Goal: Information Seeking & Learning: Learn about a topic

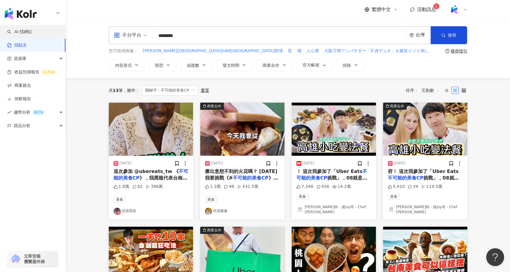
click at [28, 30] on link "AI 找網紅" at bounding box center [19, 32] width 25 height 6
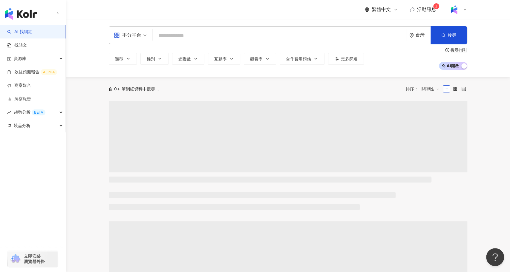
click at [213, 35] on input "search" at bounding box center [279, 35] width 249 height 11
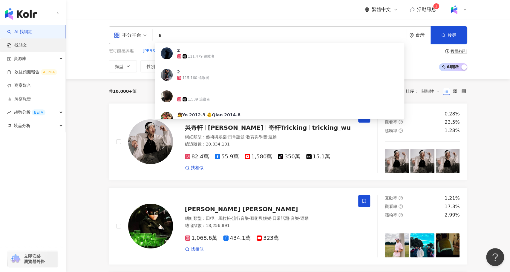
type input "*"
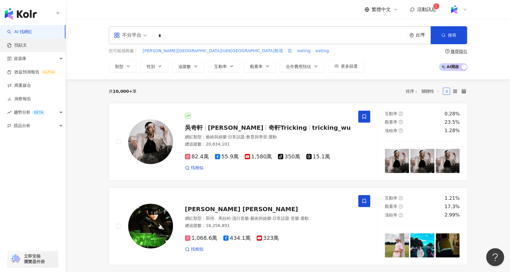
click at [27, 48] on link "找貼文" at bounding box center [17, 45] width 20 height 6
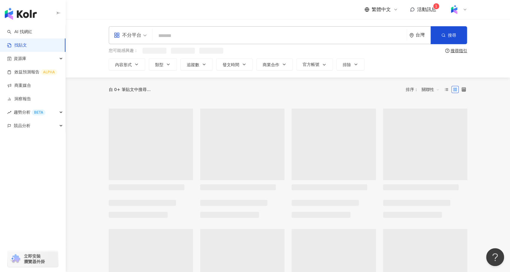
click at [201, 38] on input "search" at bounding box center [279, 35] width 249 height 13
type input "*"
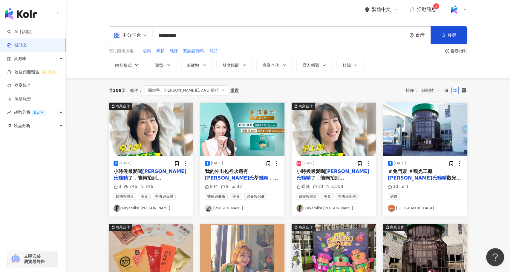
click at [428, 90] on span "關聯性" at bounding box center [430, 91] width 18 height 10
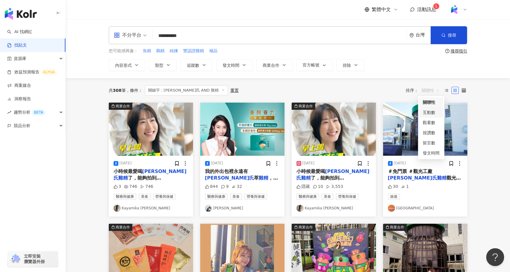
click at [434, 113] on div "互動數" at bounding box center [430, 112] width 17 height 7
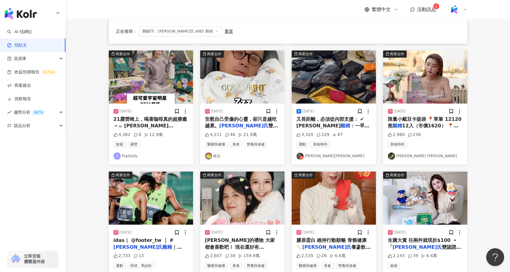
scroll to position [174, 0]
click at [168, 130] on span "鷄精給你元氣，陪你度過每一個忙碌的" at bounding box center [149, 136] width 73 height 12
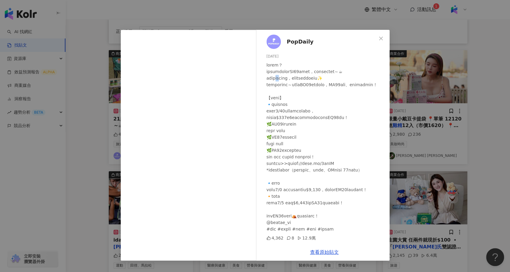
drag, startPoint x: 293, startPoint y: 82, endPoint x: 284, endPoint y: 83, distance: 8.4
click at [284, 83] on div at bounding box center [325, 147] width 118 height 171
copy div "鷄精"
click at [71, 138] on div "PopDaily 2025/2/21 4,362 8 12.9萬 查看原始貼文" at bounding box center [255, 136] width 510 height 272
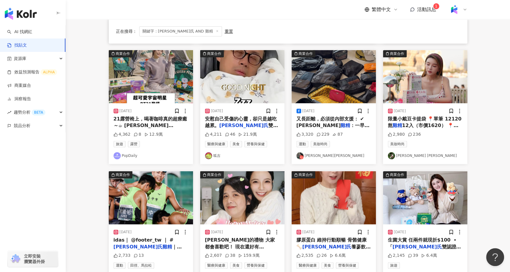
scroll to position [0, 0]
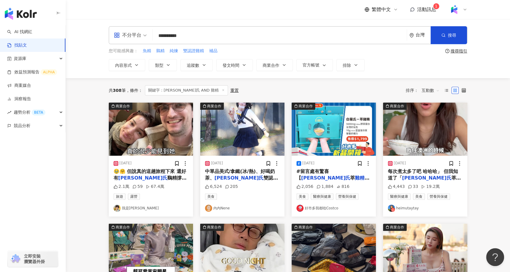
click at [198, 36] on input "**********" at bounding box center [279, 35] width 249 height 13
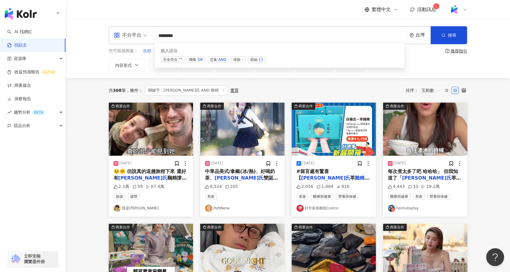
paste input "***"
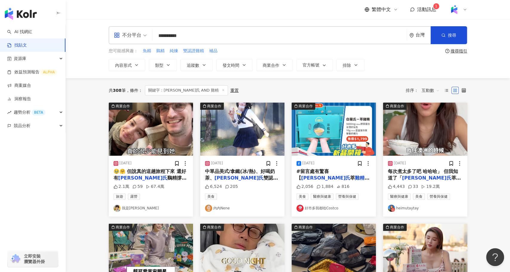
type input "**********"
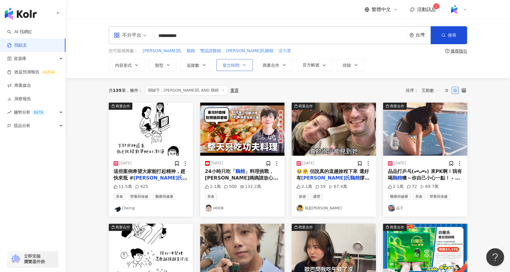
click at [238, 67] on button "發文時間" at bounding box center [234, 65] width 36 height 12
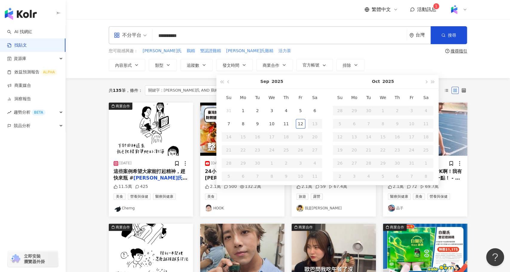
type input "**********"
click at [300, 126] on div "12" at bounding box center [301, 124] width 10 height 10
type input "**********"
click at [228, 82] on span "button" at bounding box center [228, 82] width 3 height 3
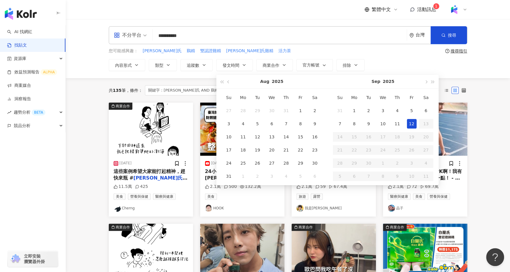
type input "**********"
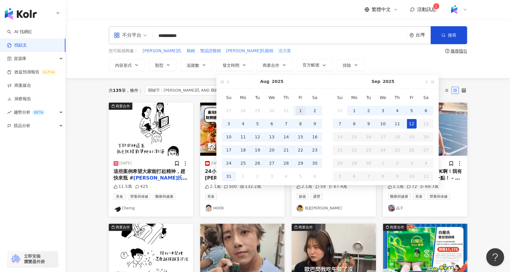
type input "**********"
click at [297, 110] on div "1" at bounding box center [301, 111] width 10 height 10
type input "**********"
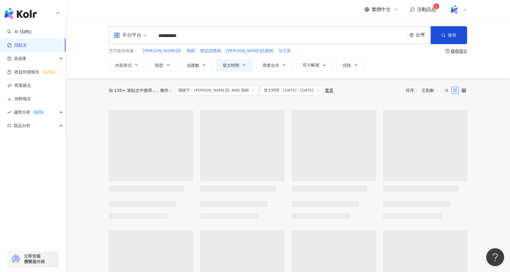
type input "**********"
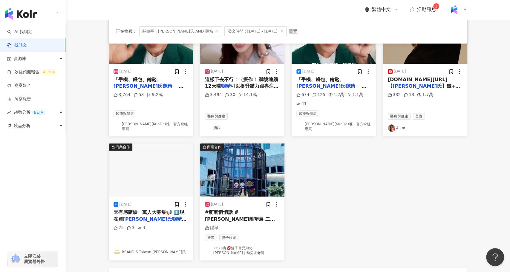
scroll to position [56, 0]
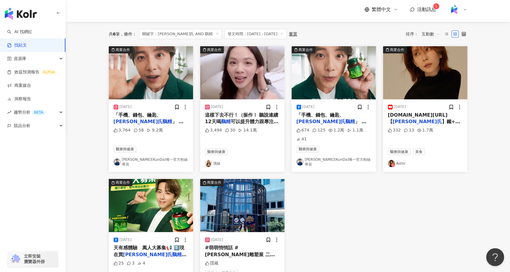
click at [244, 113] on span "這樣下去不行！（振作！ 聽說連續12天喝" at bounding box center [241, 118] width 73 height 12
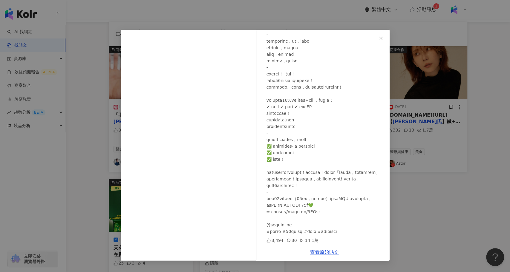
scroll to position [85, 0]
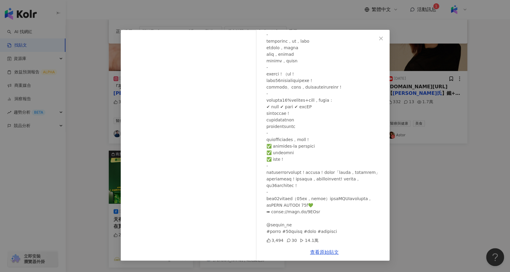
click at [428, 199] on div "滴妹 [DATE] 3,494 30 14.1萬 查看原始貼文" at bounding box center [255, 136] width 510 height 272
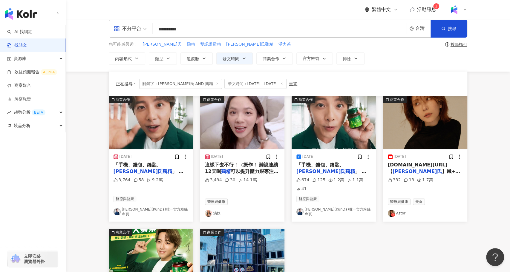
scroll to position [0, 0]
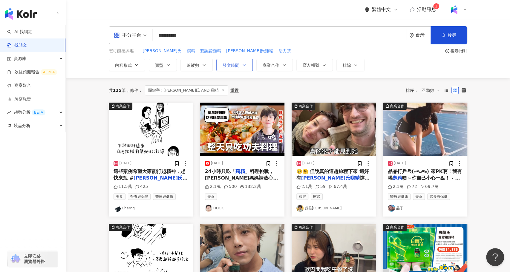
click at [233, 61] on button "發文時間" at bounding box center [234, 65] width 36 height 12
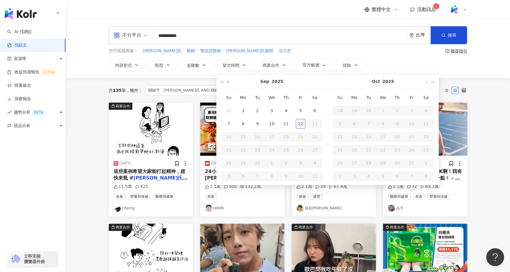
click at [225, 81] on button "button" at bounding box center [228, 81] width 7 height 13
type input "**********"
click at [256, 109] on div "1" at bounding box center [258, 111] width 10 height 10
click at [424, 82] on span "button" at bounding box center [425, 82] width 3 height 3
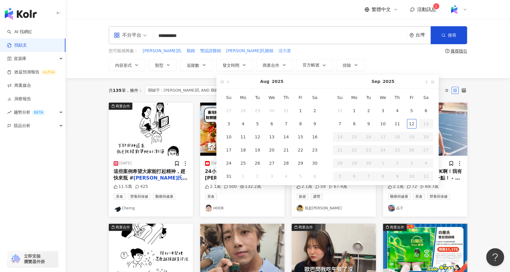
type input "**********"
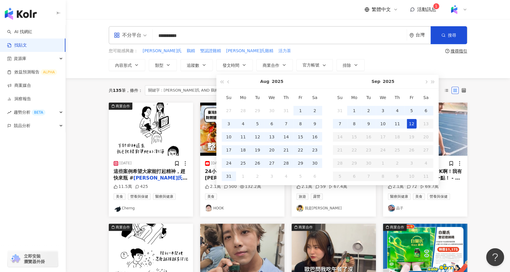
click at [411, 122] on div "12" at bounding box center [412, 124] width 10 height 10
type input "**********"
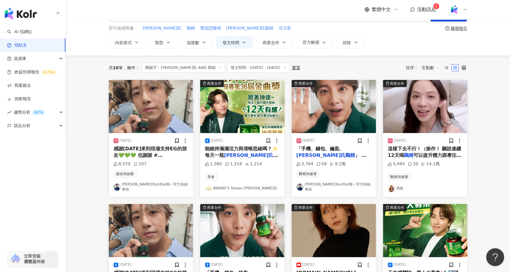
scroll to position [22, 0]
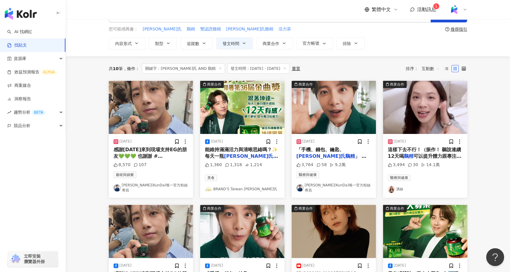
click at [408, 153] on mark "鷄精" at bounding box center [409, 156] width 10 height 6
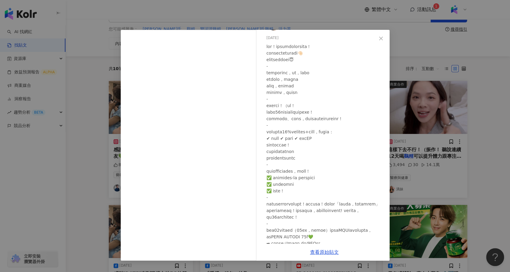
scroll to position [21, 0]
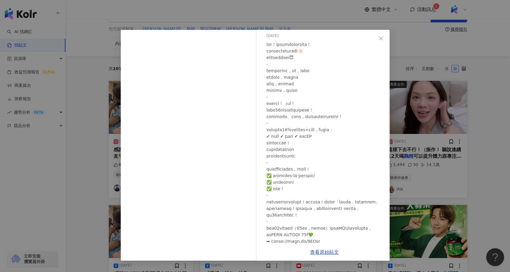
click at [94, 92] on div "滴妹 2025/8/25 3,494 30 14.1萬 查看原始貼文" at bounding box center [255, 136] width 510 height 272
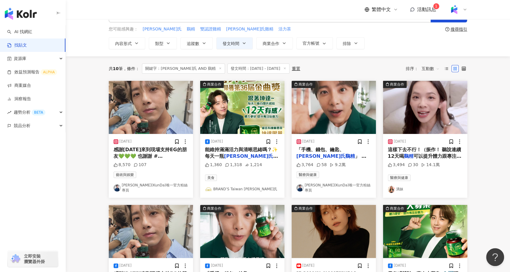
scroll to position [0, 0]
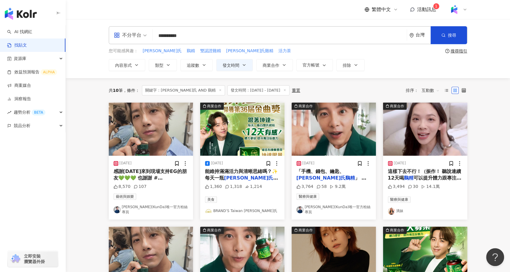
drag, startPoint x: 205, startPoint y: 36, endPoint x: 148, endPoint y: 36, distance: 57.0
click at [148, 36] on div "**********" at bounding box center [288, 35] width 358 height 18
click at [27, 125] on span "競品分析" at bounding box center [22, 125] width 17 height 13
click at [42, 151] on link "關鍵字提及分析" at bounding box center [28, 153] width 29 height 6
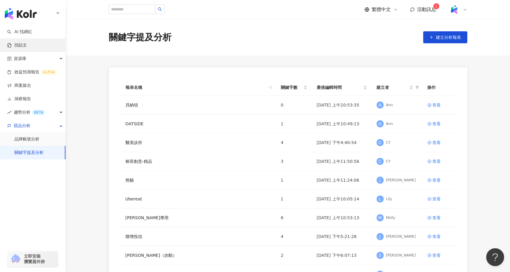
click at [27, 42] on link "找貼文" at bounding box center [17, 45] width 20 height 6
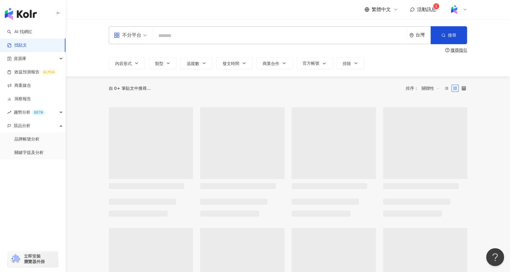
click at [169, 34] on input "search" at bounding box center [279, 35] width 249 height 13
paste input "**********"
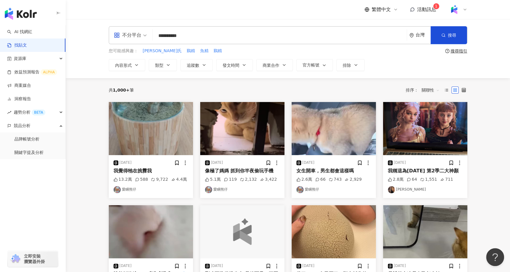
type input "**********"
click at [425, 91] on span "關聯性" at bounding box center [430, 90] width 18 height 10
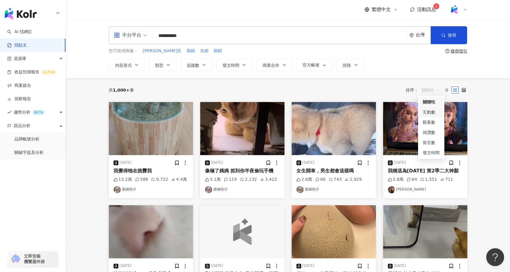
click at [431, 110] on div "互動數" at bounding box center [430, 112] width 17 height 7
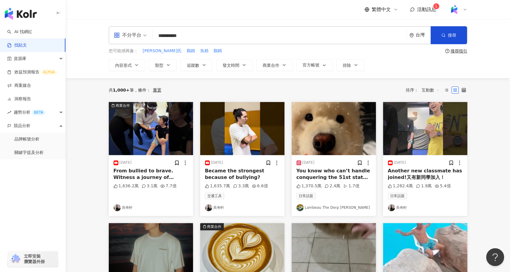
click at [427, 90] on span "互動數" at bounding box center [430, 90] width 18 height 10
click at [435, 121] on div "觀看數" at bounding box center [430, 122] width 17 height 7
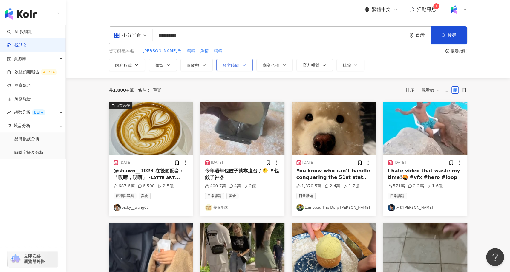
click at [227, 70] on button "發文時間" at bounding box center [234, 65] width 36 height 12
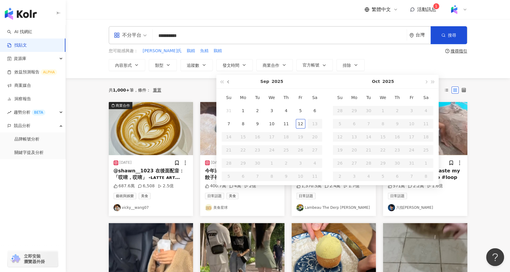
click at [226, 80] on button "button" at bounding box center [228, 81] width 7 height 13
type input "**********"
click at [298, 111] on div "1" at bounding box center [301, 111] width 10 height 10
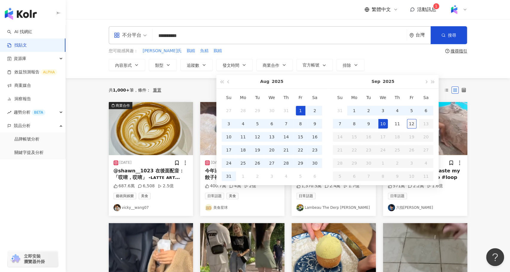
type input "**********"
click at [410, 126] on div "12" at bounding box center [412, 124] width 10 height 10
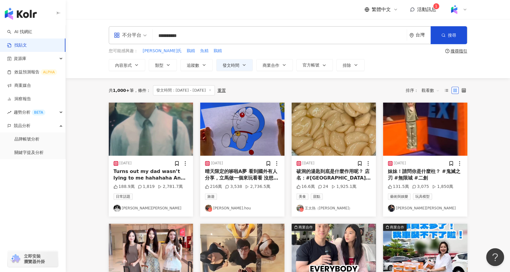
click at [431, 90] on span "觀看數" at bounding box center [430, 91] width 18 height 10
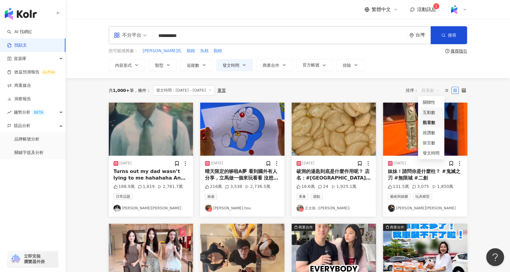
click at [435, 114] on div "互動數" at bounding box center [430, 112] width 17 height 7
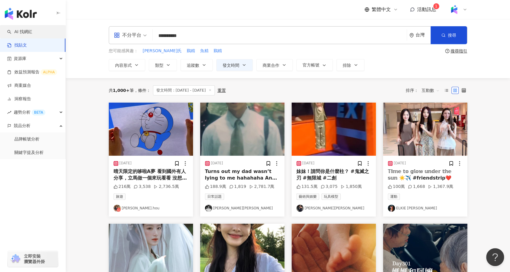
click at [32, 32] on link "AI 找網紅" at bounding box center [19, 32] width 25 height 6
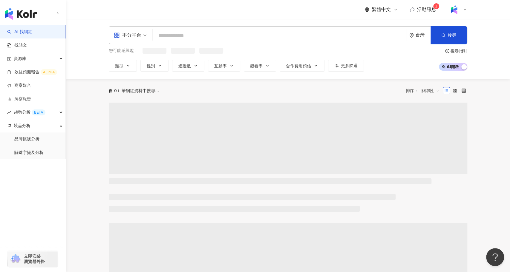
click at [193, 35] on input "search" at bounding box center [279, 35] width 249 height 11
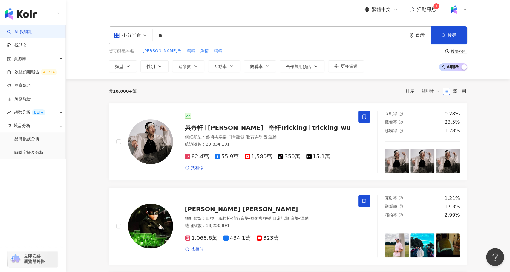
type input "*"
type input "**"
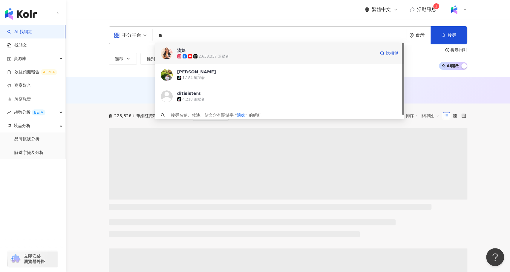
click at [211, 55] on div "2,658,357 追蹤者" at bounding box center [213, 56] width 30 height 5
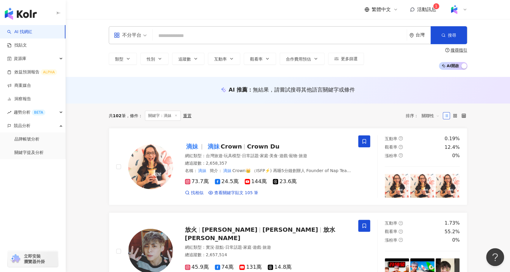
click at [172, 37] on input "search" at bounding box center [279, 35] width 249 height 11
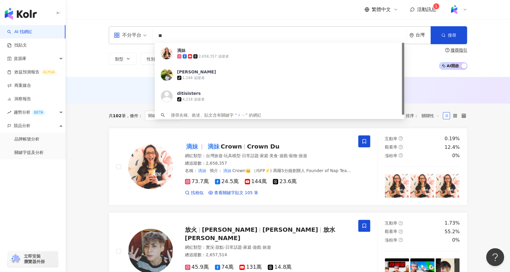
type input "*"
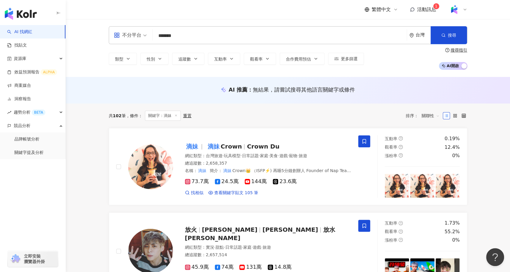
type input "*******"
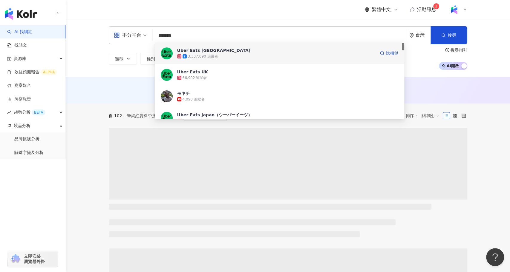
click at [212, 55] on div "3,337,090 追蹤者" at bounding box center [203, 56] width 30 height 5
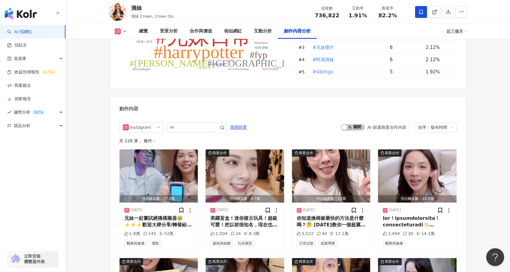
scroll to position [1846, 0]
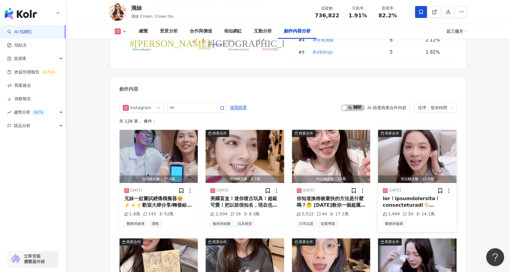
click at [413, 196] on div at bounding box center [416, 202] width 69 height 13
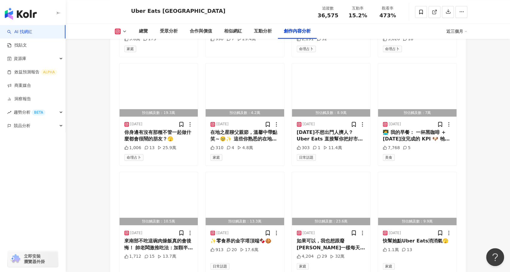
scroll to position [1976, 0]
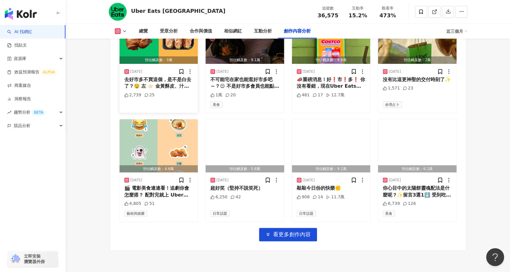
scroll to position [2358, 0]
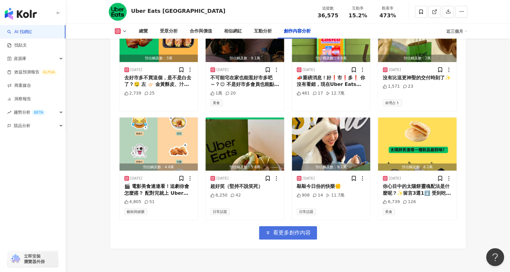
click at [287, 230] on span "看更多創作內容" at bounding box center [292, 233] width 38 height 7
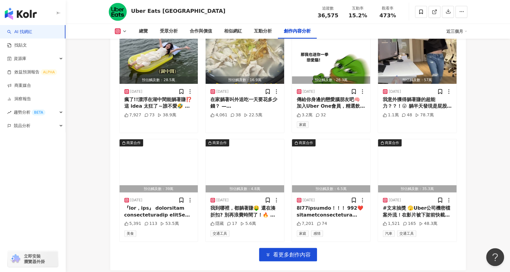
scroll to position [2663, 0]
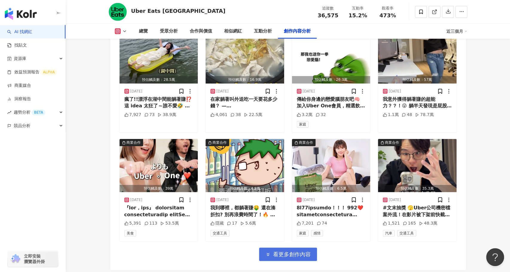
click at [300, 251] on span "看更多創作內容" at bounding box center [292, 254] width 38 height 7
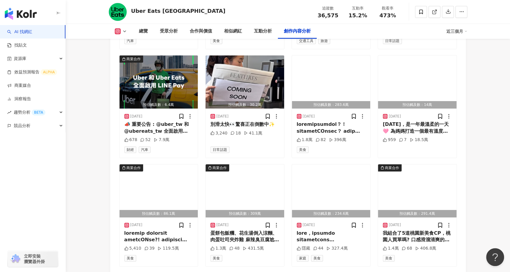
scroll to position [2966, 0]
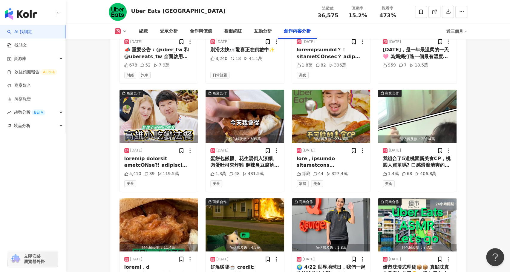
scroll to position [3039, 0]
click at [255, 90] on img "button" at bounding box center [244, 116] width 79 height 53
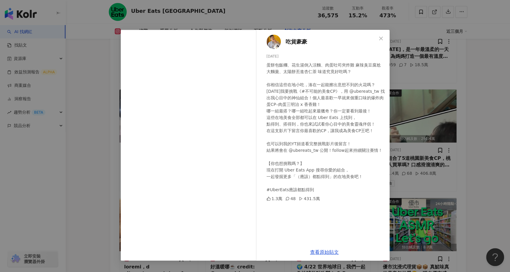
click at [61, 192] on div "吃貨豪豪 2025/5/8 1.3萬 48 431.5萬 查看原始貼文" at bounding box center [255, 136] width 510 height 272
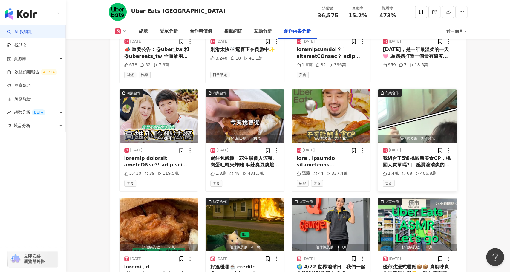
click at [396, 90] on img "button" at bounding box center [417, 116] width 79 height 53
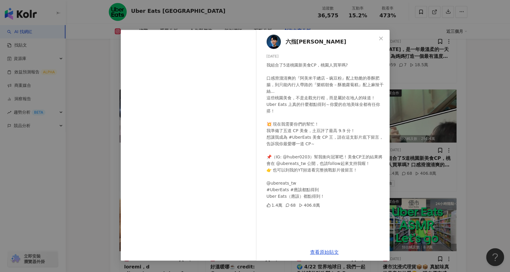
click at [493, 140] on div "六指淵 Huber 2025/5/6 我組合了5道桃園新美食CP，桃園人買單嗎? 口感滑溜清爽的『阿美米干總店－豌豆粉』配上勁脆的香酥肥腸，到只能內行人帶路的…" at bounding box center [255, 136] width 510 height 272
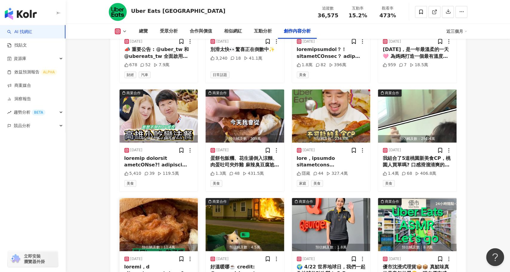
click at [170, 200] on img "button" at bounding box center [158, 224] width 79 height 53
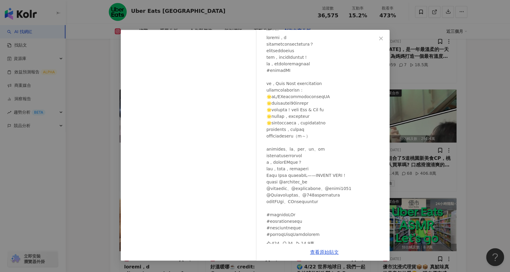
scroll to position [30, 0]
click at [78, 212] on div "Uber Eats Taiwan 2025/5/3 424 34 14.9萬 查看原始貼文" at bounding box center [255, 136] width 510 height 272
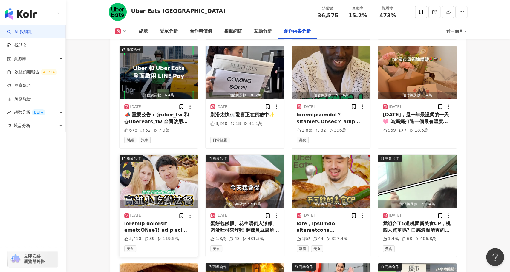
scroll to position [2972, 0]
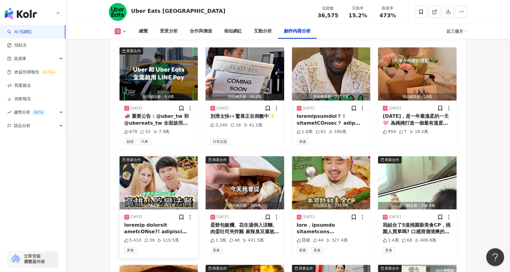
click at [159, 156] on img "button" at bounding box center [158, 182] width 79 height 53
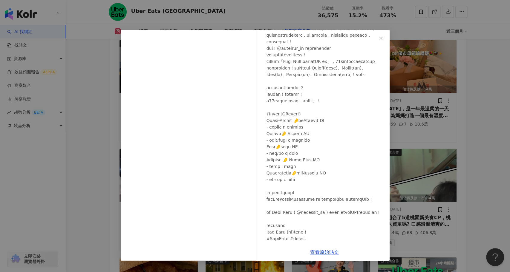
scroll to position [64, 0]
drag, startPoint x: 300, startPoint y: 126, endPoint x: 268, endPoint y: 125, distance: 31.6
click at [268, 125] on div at bounding box center [325, 121] width 118 height 243
copy div "不可能的美食CP"
click at [307, 122] on div at bounding box center [325, 121] width 118 height 243
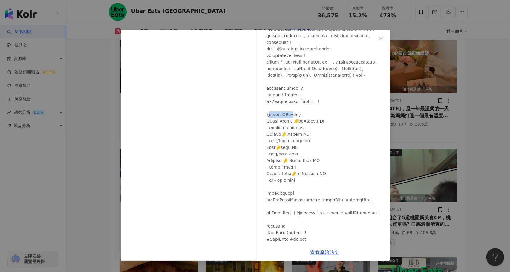
drag, startPoint x: 306, startPoint y: 126, endPoint x: 269, endPoint y: 126, distance: 36.7
click at [269, 126] on div at bounding box center [325, 121] width 118 height 243
copy div "不可能的美食CP清單"
click at [93, 173] on div "阿辰師 - 講Joy哥 - Chef Chouchou 2025/5/9 5,410 39 119.5萬 查看原始貼文" at bounding box center [255, 136] width 510 height 272
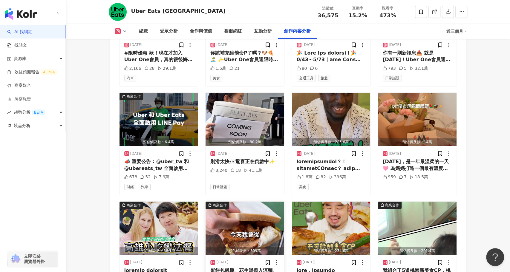
scroll to position [2924, 0]
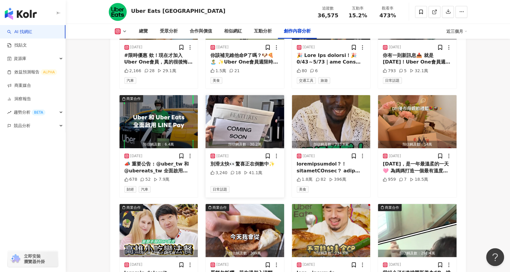
click at [252, 101] on img "button" at bounding box center [244, 121] width 79 height 53
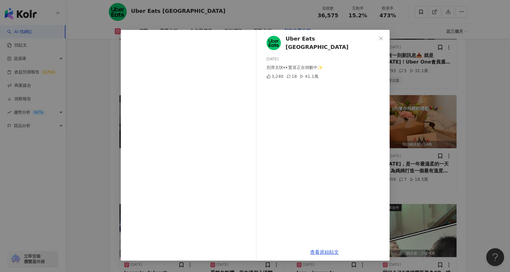
click at [85, 152] on div "Uber Eats Taiwan 2025/5/12 別滑太快👀驚喜正在倒數中✨ 3,240 18 41.1萬 查看原始貼文" at bounding box center [255, 136] width 510 height 272
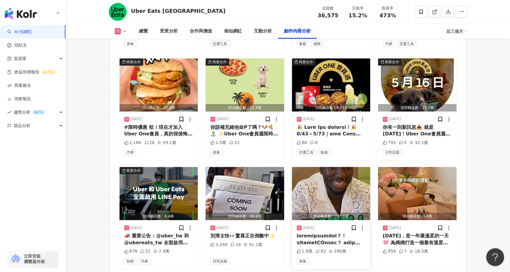
scroll to position [2848, 0]
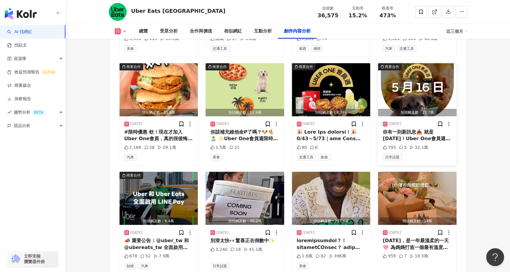
click at [417, 63] on img "button" at bounding box center [417, 89] width 79 height 53
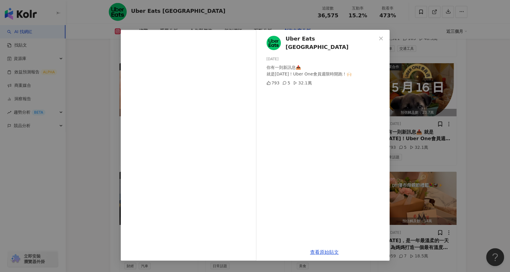
click at [438, 167] on div "Uber Eats Taiwan 2025/5/15 你有一則新訊息📥 就是明天！Uber One會員週限時開跑！🙌🏻 793 5 32.1萬 查看原始貼文" at bounding box center [255, 136] width 510 height 272
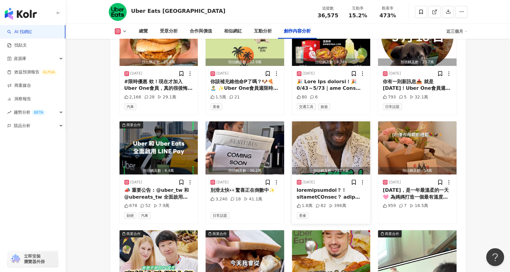
scroll to position [2905, 0]
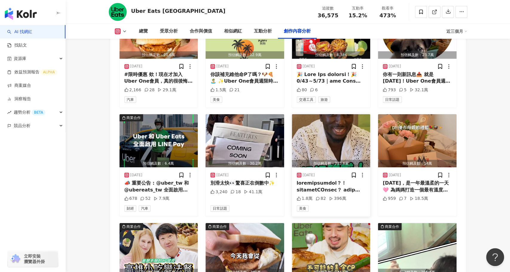
click at [341, 129] on img "button" at bounding box center [331, 140] width 79 height 53
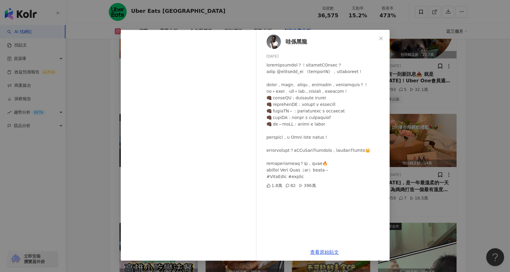
scroll to position [2904, 0]
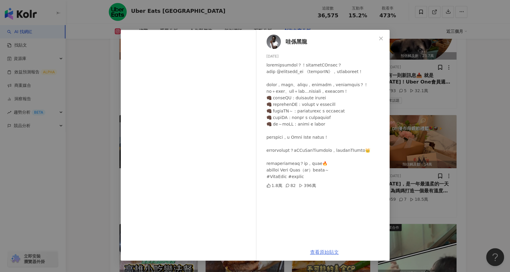
click at [327, 254] on link "查看原始貼文" at bounding box center [324, 253] width 29 height 6
click at [451, 170] on div "哇係黑龍 2025/5/10 1.8萬 82 396萬 查看原始貼文" at bounding box center [255, 136] width 510 height 272
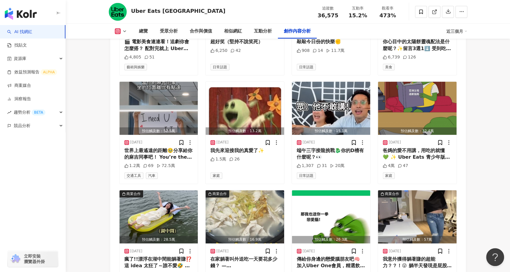
scroll to position [2502, 0]
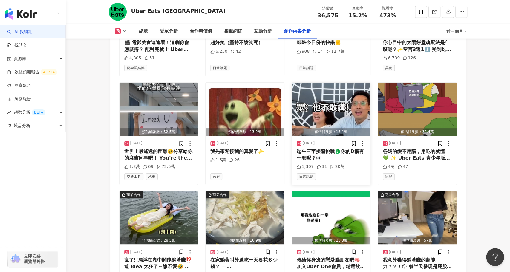
click at [335, 88] on img "button" at bounding box center [331, 109] width 79 height 53
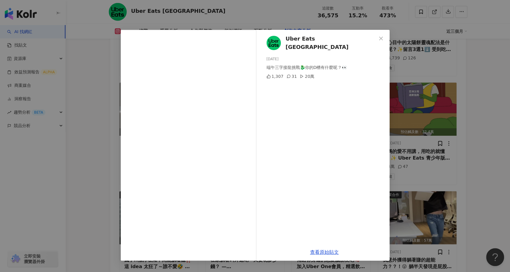
click at [84, 159] on div "Uber Eats Taiwan 2025/5/27 端午三字接龍挑戰🐉你的D槽有什麼呢？👀 1,307 31 20萬 查看原始貼文" at bounding box center [255, 136] width 510 height 272
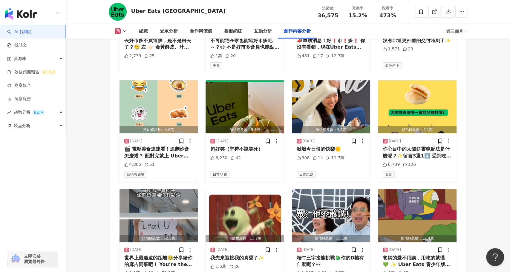
scroll to position [2392, 0]
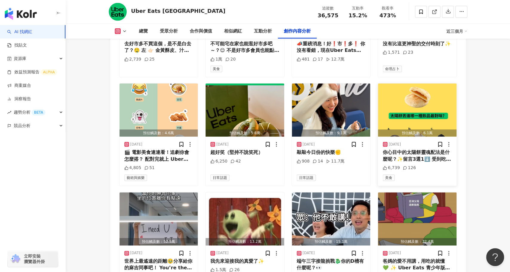
click at [402, 99] on img "button" at bounding box center [417, 110] width 79 height 53
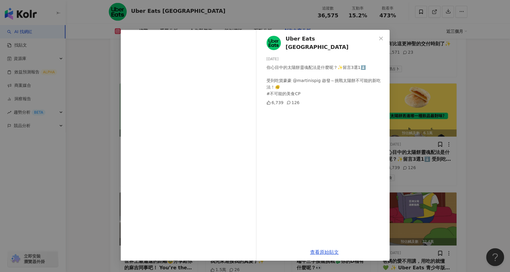
click at [95, 162] on div "Uber Eats Taiwan 2025/6/9 你心目中的太陽餅靈魂配法是什麼呢？✨留言3選1⬇️ 受到吃貨豪豪 @martinispig 啟發～挑戰太陽…" at bounding box center [255, 136] width 510 height 272
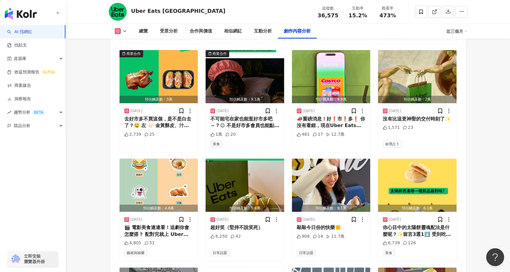
scroll to position [2315, 0]
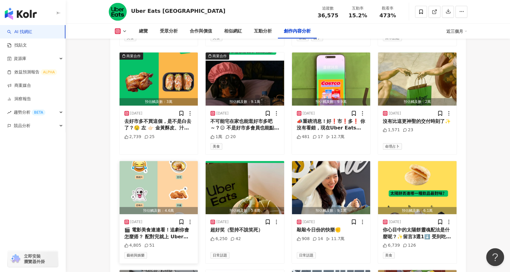
click at [131, 175] on img "button" at bounding box center [158, 187] width 79 height 53
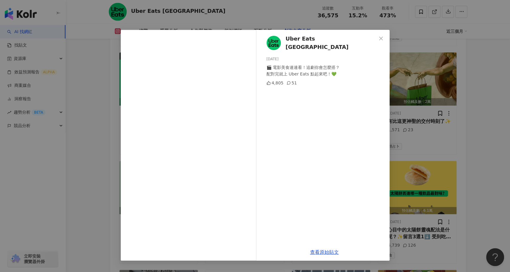
click at [94, 170] on div "Uber Eats Taiwan 2025/6/20 🎬 電影美食連連看！追劇你會怎麼搭？ 配對完就上 Uber Eats 點起來吧！💚 4,805 51 查…" at bounding box center [255, 136] width 510 height 272
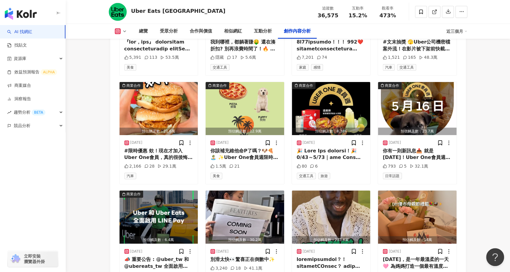
scroll to position [2834, 0]
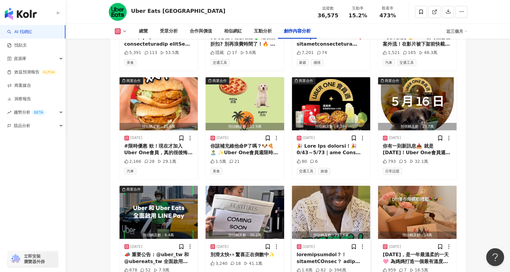
click at [336, 186] on img "button" at bounding box center [331, 212] width 79 height 53
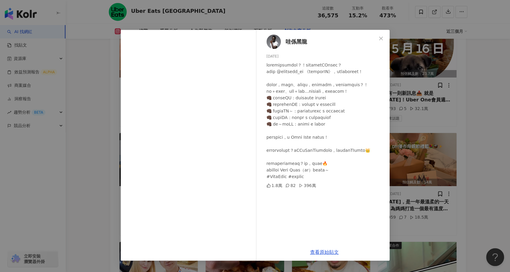
scroll to position [2887, 0]
drag, startPoint x: 285, startPoint y: 190, endPoint x: 262, endPoint y: 190, distance: 22.7
click at [262, 190] on div "哇係黑龍 2025/5/10 1.8萬 82 396萬" at bounding box center [324, 137] width 130 height 214
copy div "還有你腦"
click at [503, 193] on div "哇係黑龍 2025/5/10 1.8萬 82 396萬 查看原始貼文" at bounding box center [255, 136] width 510 height 272
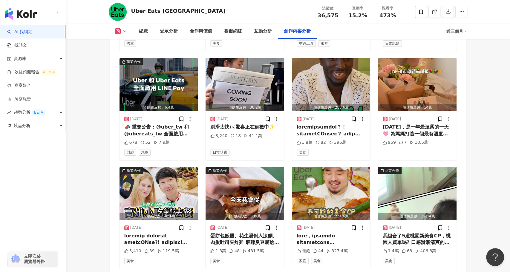
scroll to position [2975, 0]
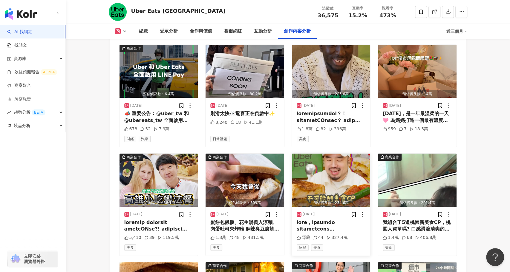
click at [322, 157] on img "button" at bounding box center [331, 180] width 79 height 53
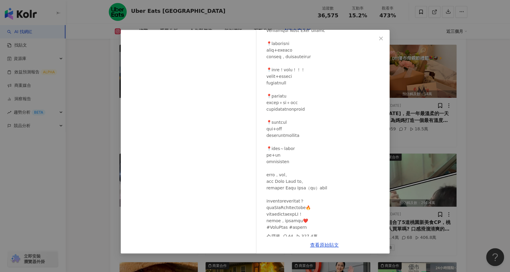
scroll to position [77, 0]
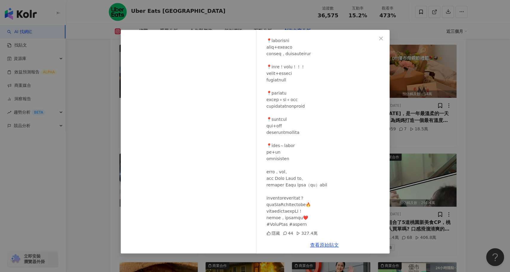
click at [478, 172] on div "阿達 Ada chang 2025/5/7 隱藏 44 327.4萬 查看原始貼文" at bounding box center [255, 136] width 510 height 272
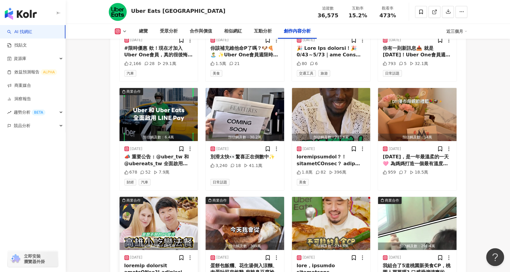
scroll to position [2931, 0]
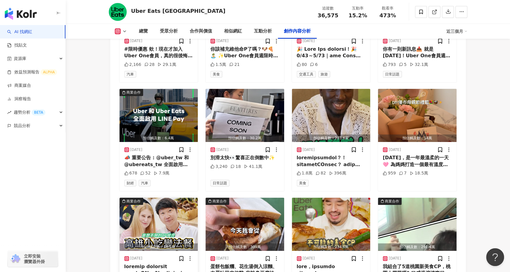
click at [174, 198] on img "button" at bounding box center [158, 224] width 79 height 53
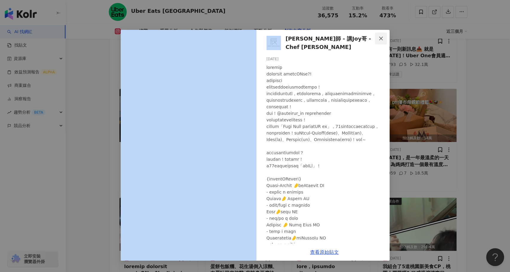
drag, startPoint x: 282, startPoint y: 42, endPoint x: 375, endPoint y: 42, distance: 92.8
click at [375, 42] on div "阿辰師 - 講Joy哥 - Chef Chouchou 2025/5/9 5,410 39 119.5萬 查看原始貼文" at bounding box center [255, 145] width 269 height 231
copy link "阿辰師 - 講Joy哥 - Chef Chouchou"
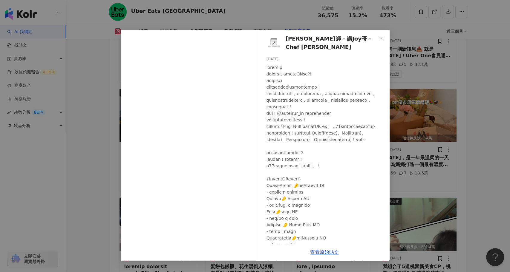
click at [328, 47] on div "阿辰師 - 講Joy哥 - Chef Chouchou 2025/5/9 5,410 39 119.5萬" at bounding box center [324, 137] width 130 height 214
drag, startPoint x: 372, startPoint y: 42, endPoint x: 286, endPoint y: 42, distance: 86.3
click at [286, 42] on div "阿辰師 - 講Joy哥 - Chef Chouchou 2025/5/9 5,410 39 119.5萬" at bounding box center [324, 137] width 130 height 214
copy span "阿辰師 - 講Joy哥 - Chef Chouchou"
click at [99, 191] on div "阿辰師 - 講Joy哥 - Chef Chouchou 2025/5/9 5,410 39 119.5萬 查看原始貼文" at bounding box center [255, 136] width 510 height 272
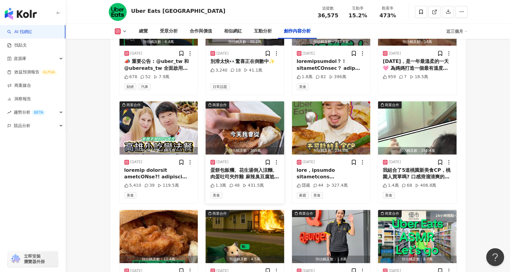
scroll to position [3027, 0]
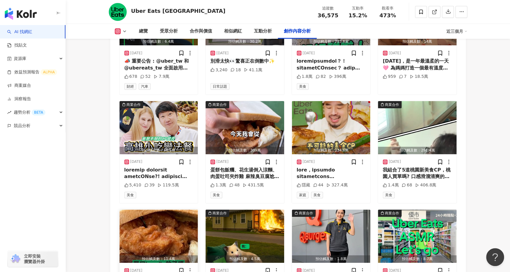
click at [155, 223] on img "button" at bounding box center [158, 236] width 79 height 53
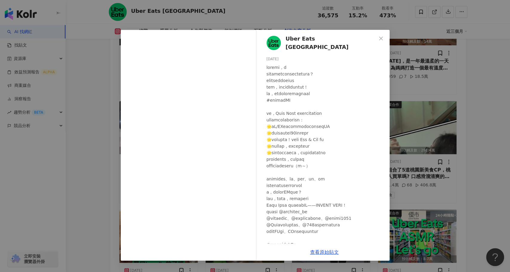
scroll to position [4, 0]
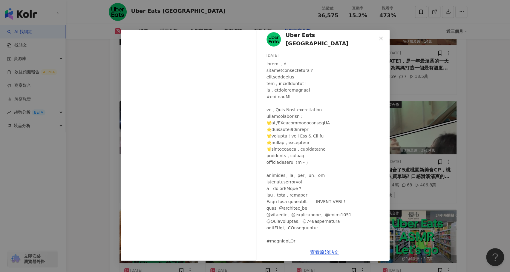
click at [299, 133] on div at bounding box center [325, 163] width 118 height 204
click at [299, 135] on div at bounding box center [325, 163] width 118 height 204
click at [299, 136] on div at bounding box center [325, 163] width 118 height 204
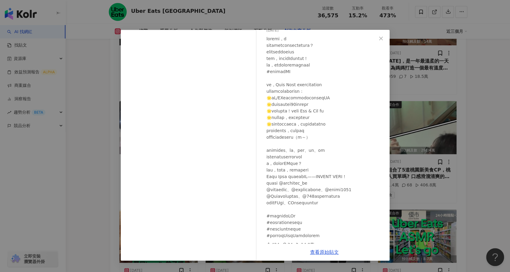
scroll to position [30, 0]
drag, startPoint x: 316, startPoint y: 173, endPoint x: 264, endPoint y: 174, distance: 52.6
click at [264, 174] on div "Uber Eats Taiwan 2025/5/3 424 34 14.9萬" at bounding box center [324, 137] width 130 height 214
copy div "Eats 不可能的美食CP——COM"
click at [329, 251] on link "查看原始貼文" at bounding box center [324, 253] width 29 height 6
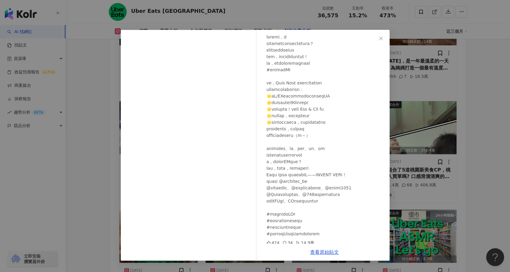
click at [92, 104] on div "Uber Eats Taiwan 2025/5/3 424 34 14.9萬 查看原始貼文" at bounding box center [255, 136] width 510 height 272
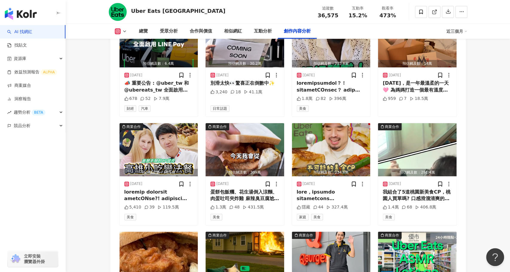
scroll to position [3004, 0]
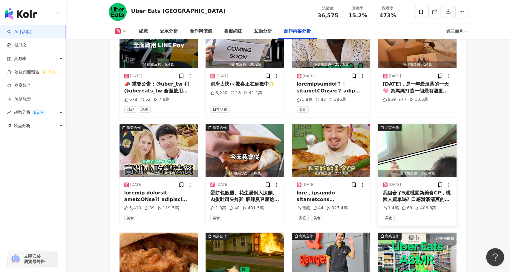
click at [407, 132] on img "button" at bounding box center [417, 150] width 79 height 53
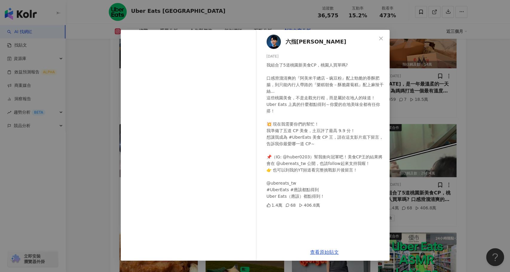
click at [102, 126] on div "六指淵 Huber 2025/5/6 我組合了5道桃園新美食CP，桃園人買單嗎? 口感滑溜清爽的『阿美米干總店－豌豆粉』配上勁脆的香酥肥腸，到只能內行人帶路的…" at bounding box center [255, 136] width 510 height 272
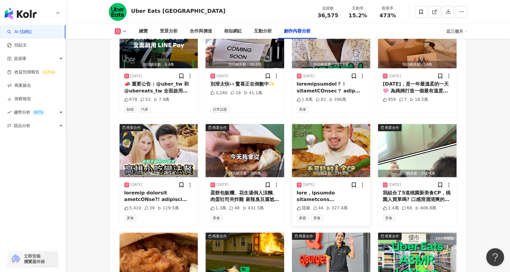
click at [316, 130] on img "button" at bounding box center [331, 150] width 79 height 53
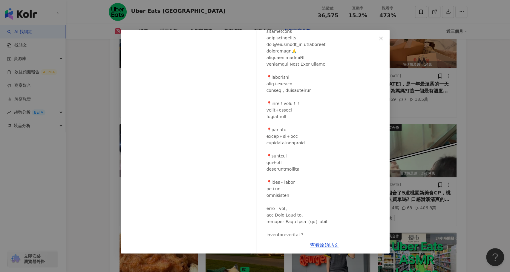
scroll to position [0, 0]
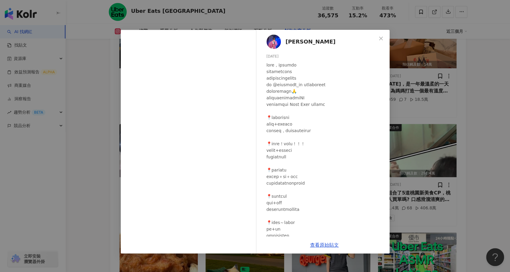
click at [113, 141] on div "阿達 Ada chang 2025/5/7 隱藏 44 327.4萬 查看原始貼文" at bounding box center [255, 136] width 510 height 272
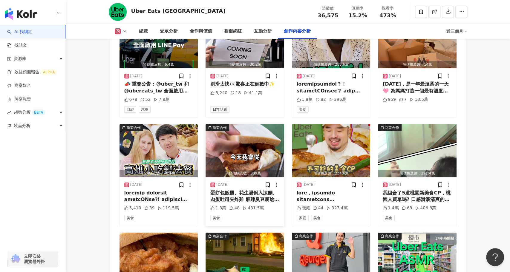
click at [233, 130] on img "button" at bounding box center [244, 150] width 79 height 53
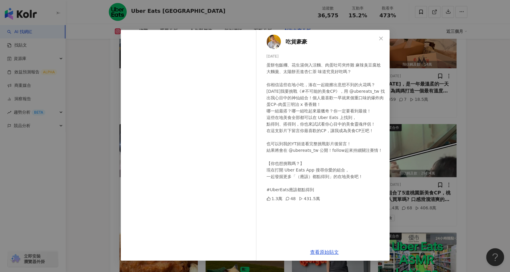
click at [104, 181] on div "吃貨豪豪 [DATE] 1.3萬 48 431.5萬 查看原始貼文" at bounding box center [255, 136] width 510 height 272
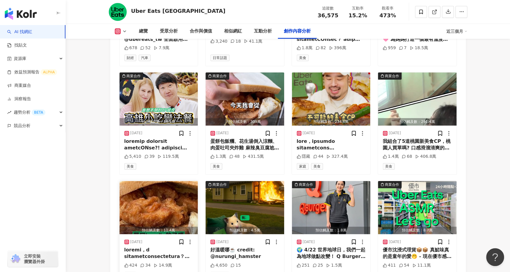
scroll to position [3054, 0]
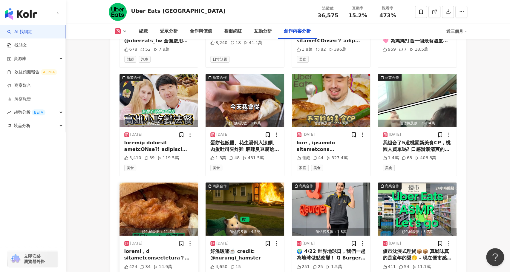
click at [164, 183] on img "button" at bounding box center [158, 209] width 79 height 53
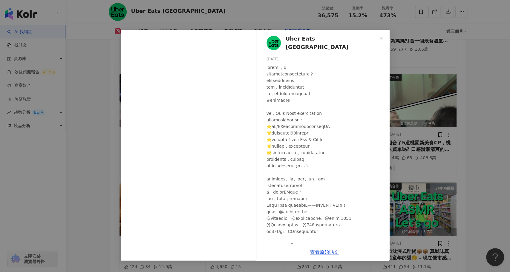
click at [99, 156] on div "Uber Eats [GEOGRAPHIC_DATA] [DATE] 424 34 14.9萬 查看原始貼文" at bounding box center [255, 136] width 510 height 272
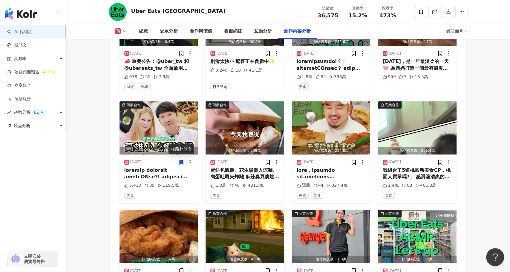
scroll to position [3027, 0]
click at [236, 101] on img "button" at bounding box center [244, 127] width 79 height 53
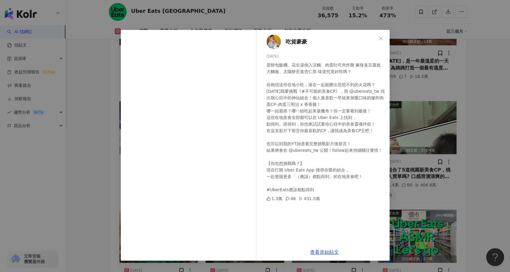
click at [108, 171] on div "吃貨豪豪 [DATE] 1.3萬 48 431.5萬 查看原始貼文" at bounding box center [255, 136] width 510 height 272
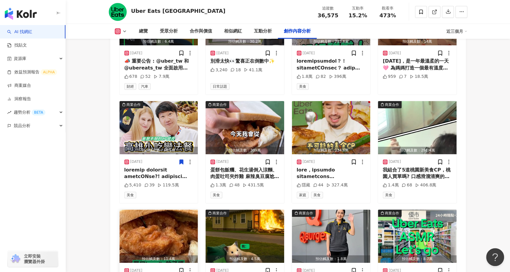
click at [146, 210] on img "button" at bounding box center [158, 236] width 79 height 53
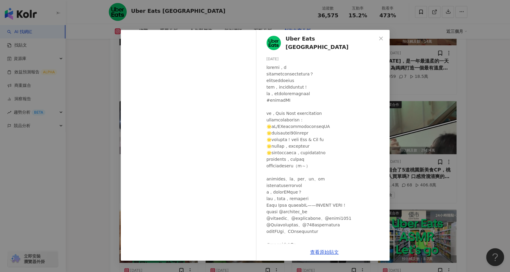
click at [92, 193] on div "Uber Eats [GEOGRAPHIC_DATA] [DATE] 424 34 14.9萬 查看原始貼文" at bounding box center [255, 136] width 510 height 272
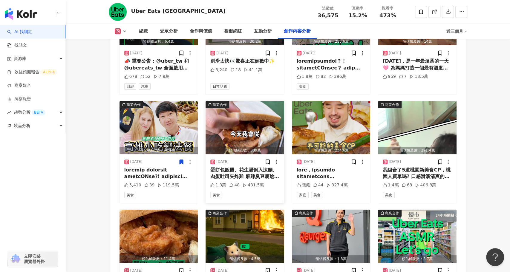
click at [255, 147] on div "預估觸及數：309萬" at bounding box center [244, 150] width 79 height 7
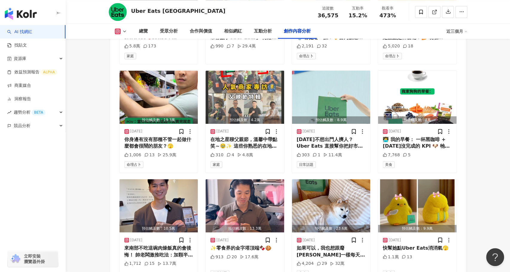
scroll to position [2053, 0]
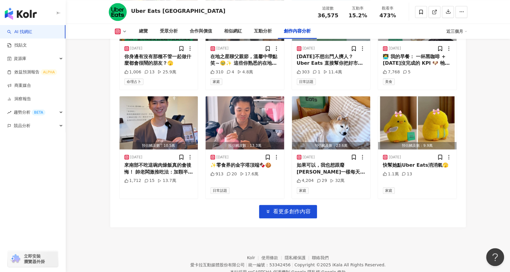
click at [286, 197] on div "Instagram 進階篩選 啟動 關閉 AI 篩選商業合作內容 排序：發布時間 共 117 筆 ， 條件： 商業合作 預估觸及數：46.9萬 2025/8/…" at bounding box center [287, 36] width 355 height 381
click at [290, 205] on button "看更多創作內容" at bounding box center [288, 211] width 58 height 13
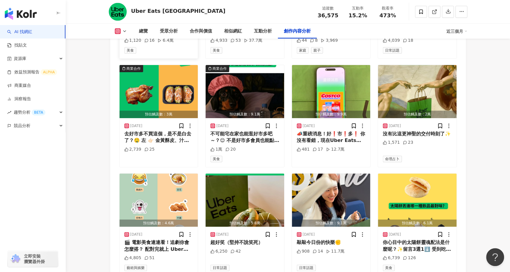
scroll to position [2319, 0]
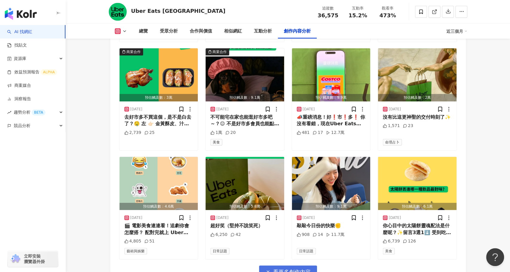
click at [285, 269] on span "看更多創作內容" at bounding box center [292, 272] width 38 height 7
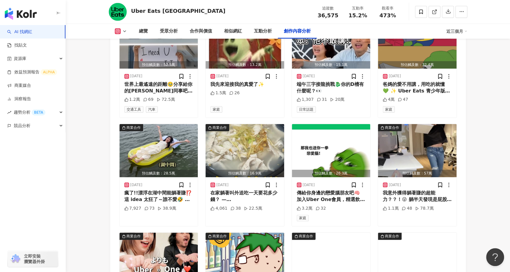
scroll to position [2703, 0]
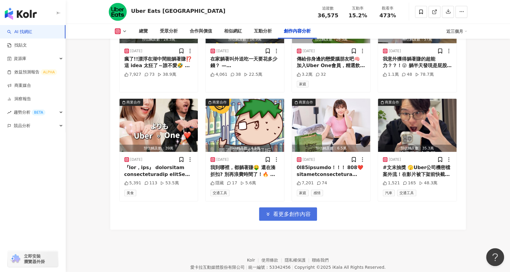
click at [282, 211] on span "看更多創作內容" at bounding box center [292, 214] width 38 height 7
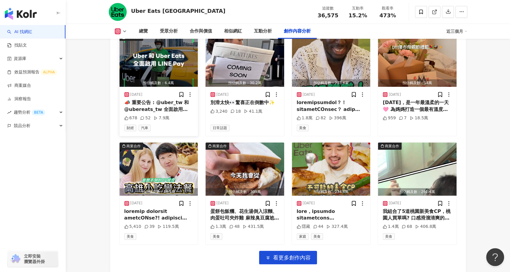
scroll to position [2988, 0]
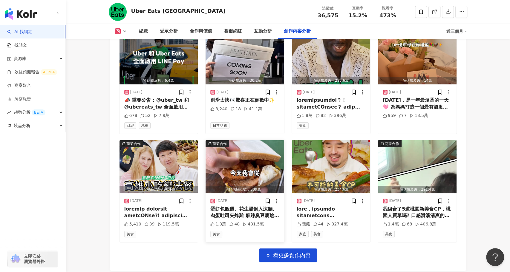
click at [241, 140] on img "button" at bounding box center [244, 166] width 79 height 53
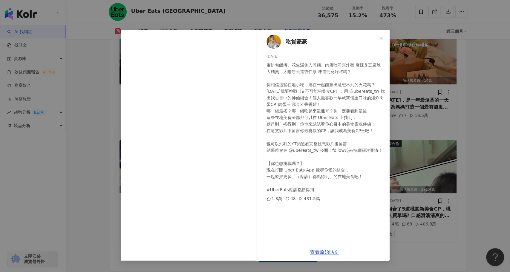
click at [99, 115] on div "吃貨豪豪 [DATE] 1.3萬 48 431.5萬 查看原始貼文" at bounding box center [255, 136] width 510 height 272
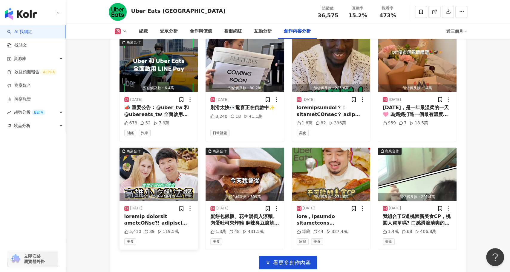
scroll to position [2989, 0]
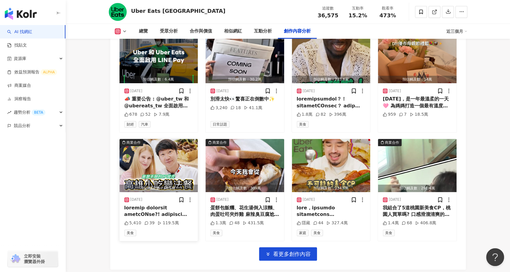
click at [152, 147] on img "button" at bounding box center [158, 165] width 79 height 53
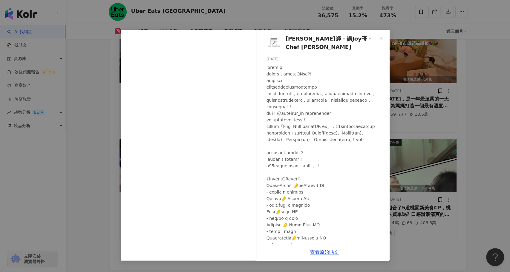
click at [94, 140] on div "[PERSON_NAME]師 - 講Joy哥 - Chef [PERSON_NAME] [DATE] 5,410 39 119.5萬 查看原始貼文" at bounding box center [255, 136] width 510 height 272
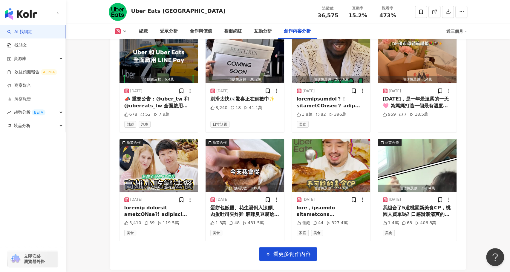
scroll to position [3005, 0]
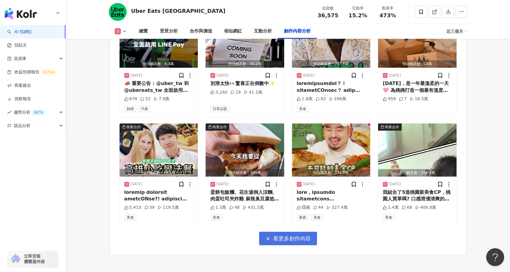
click at [296, 236] on span "看更多創作內容" at bounding box center [292, 239] width 38 height 7
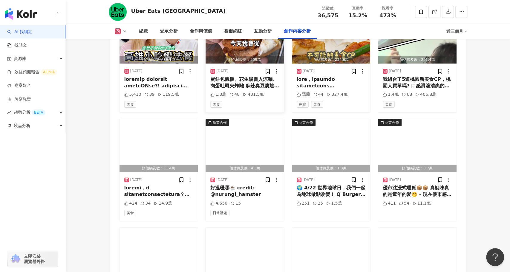
scroll to position [3127, 0]
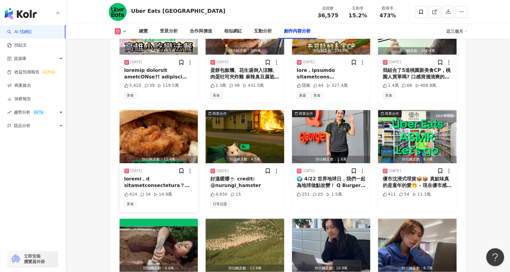
click at [156, 127] on img "button" at bounding box center [158, 136] width 79 height 53
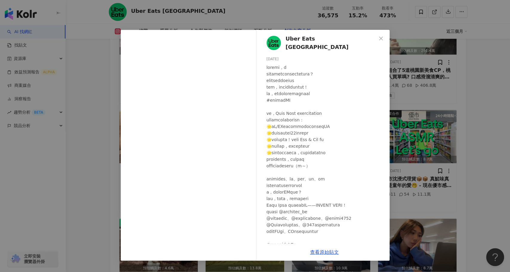
click at [113, 125] on div "Uber Eats [GEOGRAPHIC_DATA] [DATE] 424 34 14.9萬 查看原始貼文" at bounding box center [255, 136] width 510 height 272
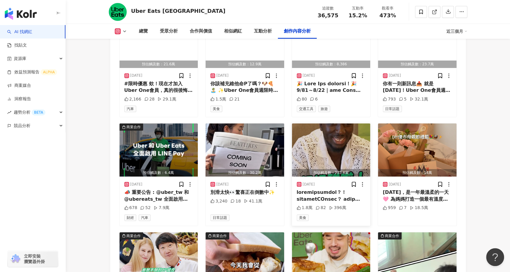
scroll to position [2912, 0]
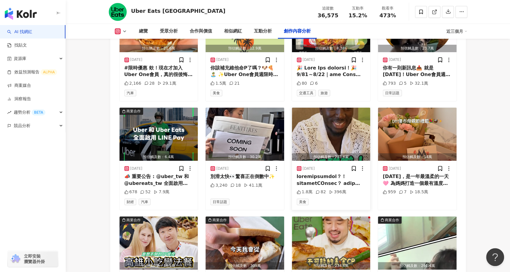
click at [325, 117] on img "button" at bounding box center [331, 134] width 79 height 53
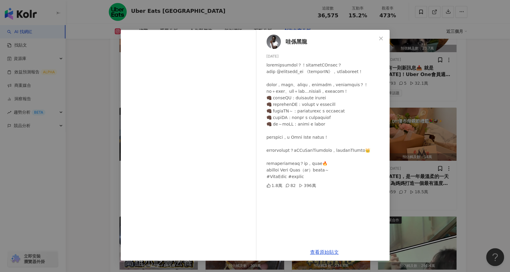
click at [88, 142] on div "哇係黑龍 [DATE] 1.8萬 82 396萬 查看原始貼文" at bounding box center [255, 136] width 510 height 272
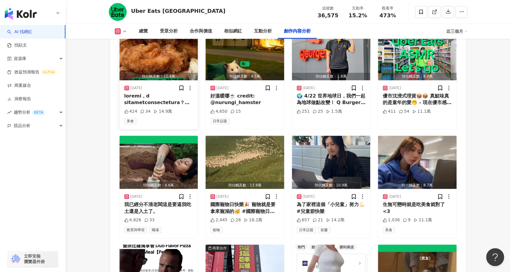
scroll to position [3149, 0]
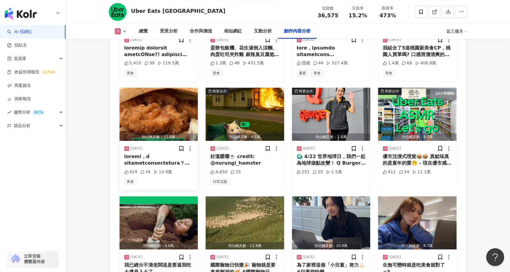
click at [153, 88] on img "button" at bounding box center [158, 114] width 79 height 53
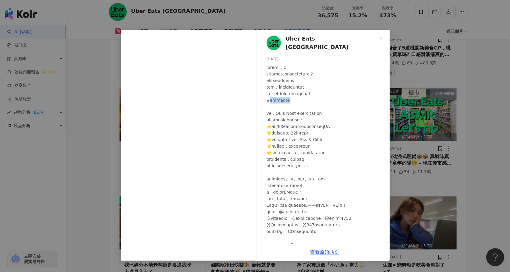
drag, startPoint x: 303, startPoint y: 100, endPoint x: 269, endPoint y: 98, distance: 34.1
click at [269, 98] on div at bounding box center [325, 166] width 118 height 204
copy div "不可能的美食CP"
click at [108, 137] on div "Uber Eats [GEOGRAPHIC_DATA] [DATE] 424 34 14.9萬 查看原始貼文" at bounding box center [255, 136] width 510 height 272
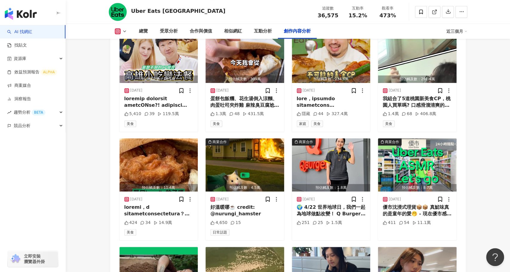
scroll to position [3095, 0]
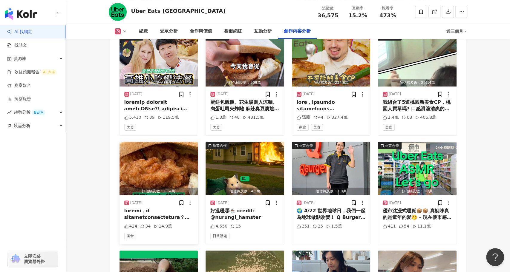
click at [166, 147] on img "button" at bounding box center [158, 168] width 79 height 53
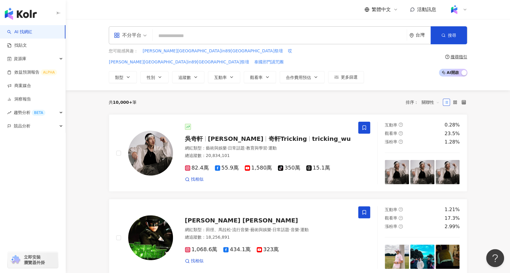
paste input "********"
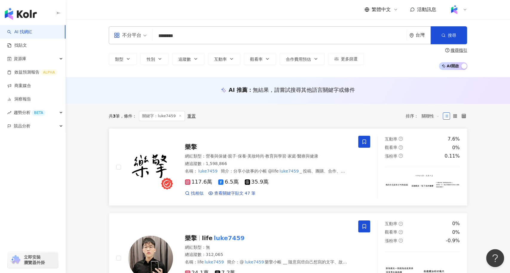
type input "********"
click at [188, 144] on span "樂擎" at bounding box center [191, 146] width 12 height 7
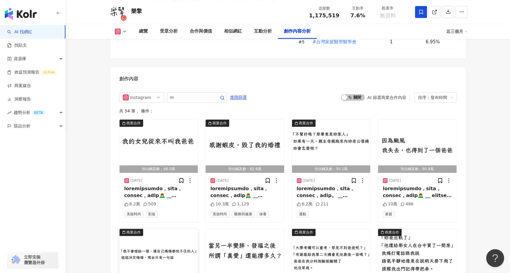
scroll to position [1792, 0]
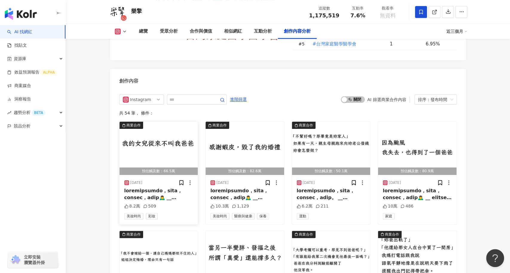
click at [172, 121] on img "button" at bounding box center [158, 147] width 79 height 53
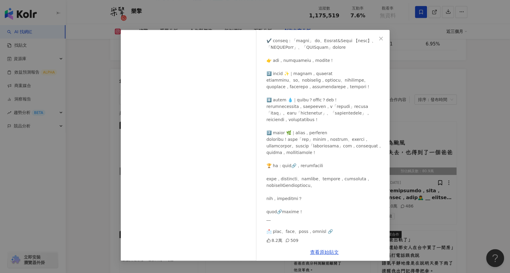
scroll to position [254, 0]
click at [449, 189] on div "樂擎 [DATE] 8.2萬 509 查看原始貼文" at bounding box center [255, 136] width 510 height 273
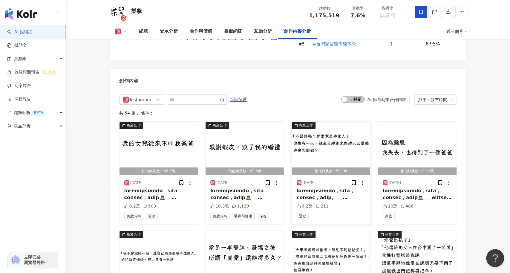
click at [314, 121] on img "button" at bounding box center [331, 147] width 79 height 53
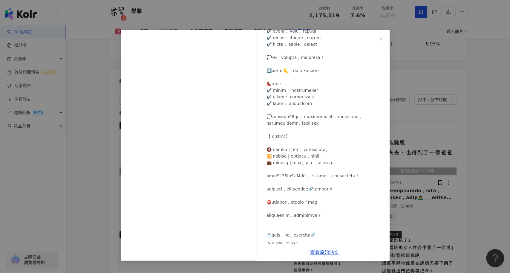
scroll to position [366, 0]
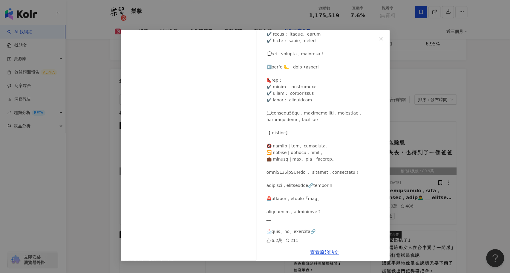
click at [99, 133] on div "樂擎 [DATE] 6.2萬 211 查看原始貼文" at bounding box center [255, 136] width 510 height 273
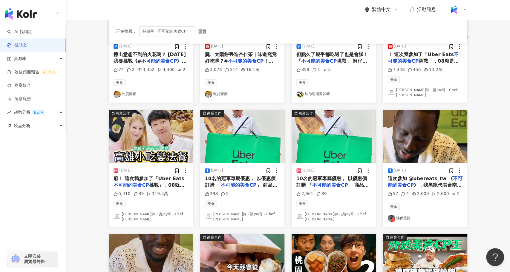
scroll to position [117, 0]
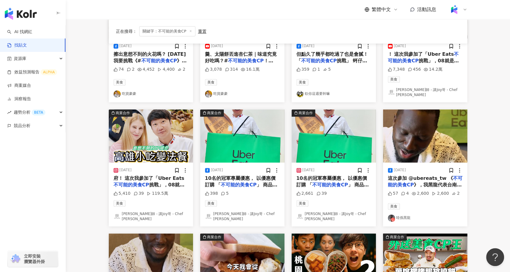
click at [401, 141] on img "button" at bounding box center [425, 136] width 84 height 53
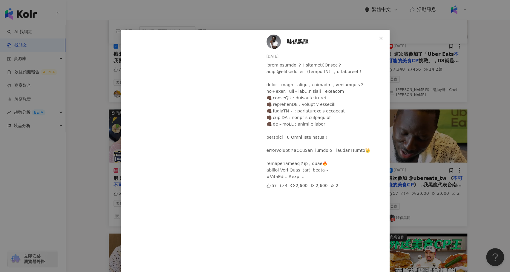
click at [449, 166] on div "哇係黑龍 [DATE] 57 4 2,600 2,600 2 查看原始貼文" at bounding box center [255, 136] width 510 height 272
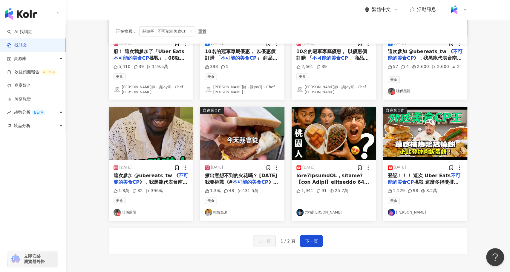
scroll to position [247, 0]
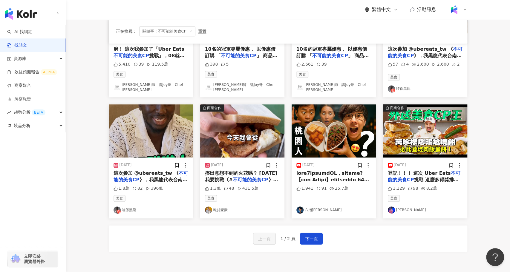
click at [153, 119] on img "button" at bounding box center [151, 130] width 84 height 53
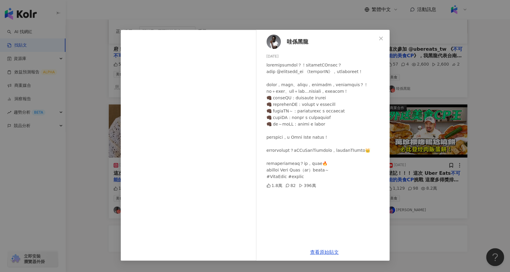
click at [113, 123] on div "哇係黑龍 [DATE] 1.8萬 82 396萬 查看原始貼文" at bounding box center [255, 136] width 510 height 272
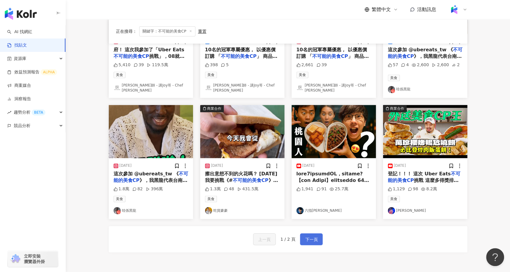
scroll to position [233, 0]
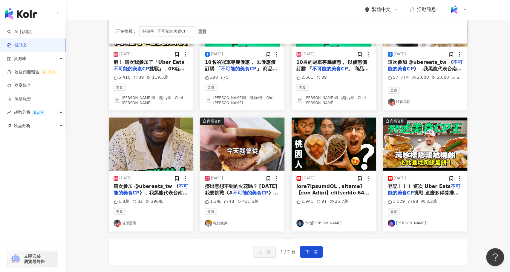
click at [242, 138] on img "button" at bounding box center [242, 144] width 84 height 53
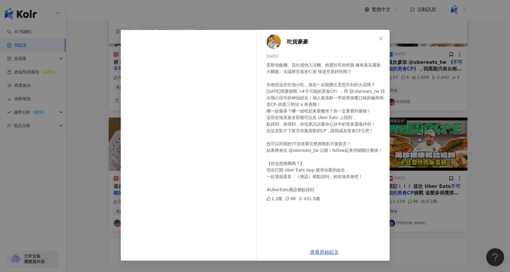
click at [91, 170] on div "吃貨豪豪 [DATE] 1.3萬 48 431.5萬 查看原始貼文" at bounding box center [255, 136] width 510 height 272
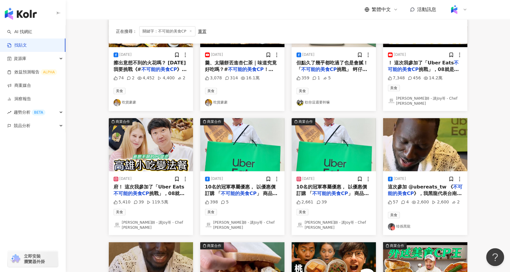
scroll to position [301, 0]
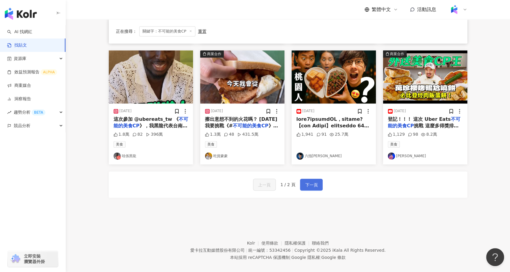
click at [315, 181] on span "下一頁" at bounding box center [311, 184] width 13 height 7
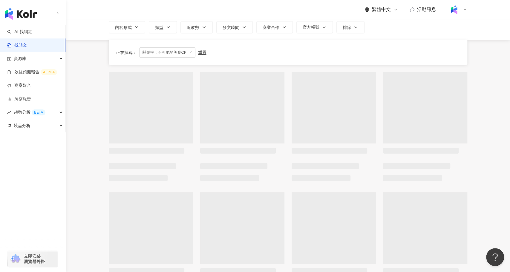
scroll to position [0, 0]
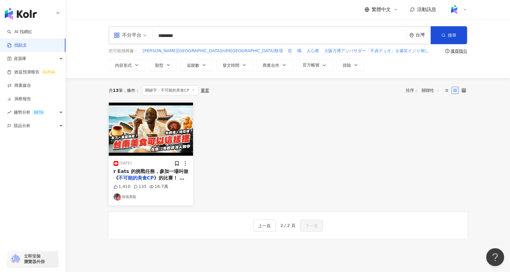
click at [171, 128] on img "button" at bounding box center [151, 129] width 84 height 53
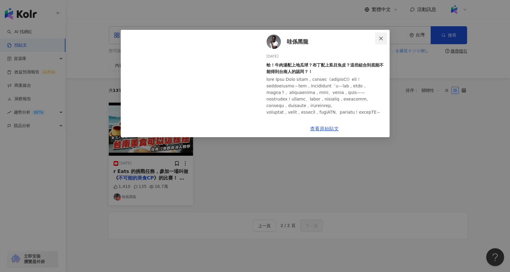
click at [381, 39] on icon "close" at bounding box center [381, 38] width 4 height 4
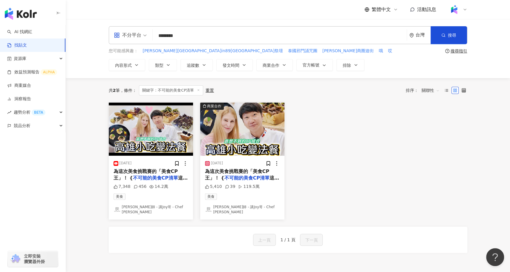
click at [213, 38] on input "********" at bounding box center [279, 35] width 249 height 13
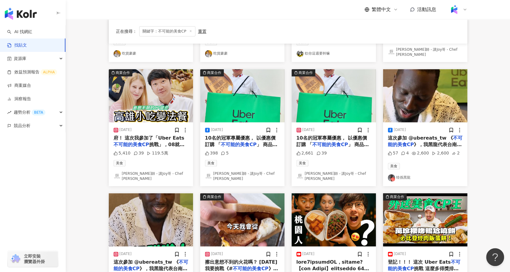
scroll to position [162, 0]
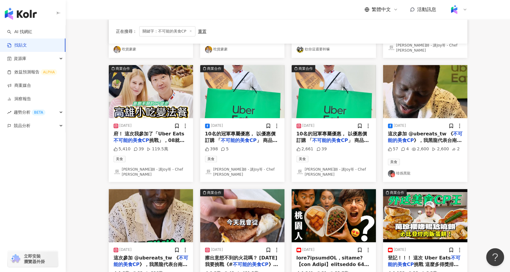
click at [412, 107] on img "button" at bounding box center [425, 91] width 84 height 53
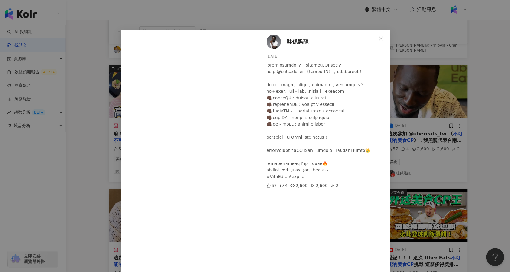
click at [407, 192] on div "哇係黑龍 [DATE] 57 4 2,600 2,600 2 查看原始貼文" at bounding box center [255, 136] width 510 height 272
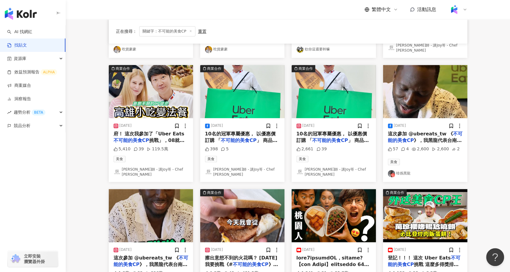
click at [139, 209] on img "button" at bounding box center [151, 215] width 84 height 53
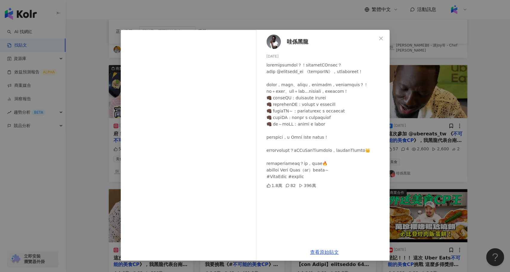
click at [87, 166] on div "哇係黑龍 [DATE] 1.8萬 82 396萬 查看原始貼文" at bounding box center [255, 136] width 510 height 272
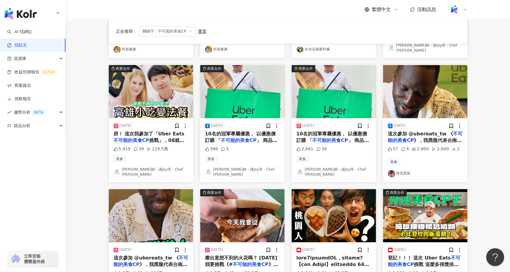
scroll to position [301, 0]
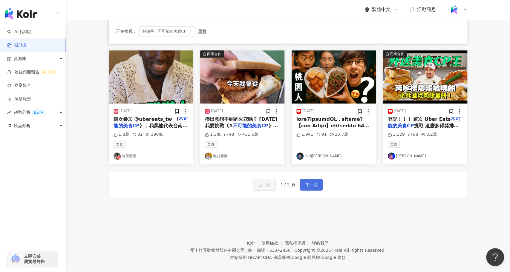
click at [314, 181] on span "下一頁" at bounding box center [311, 184] width 13 height 7
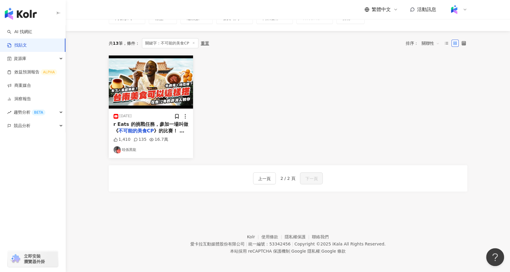
click at [153, 75] on img "button" at bounding box center [151, 82] width 84 height 53
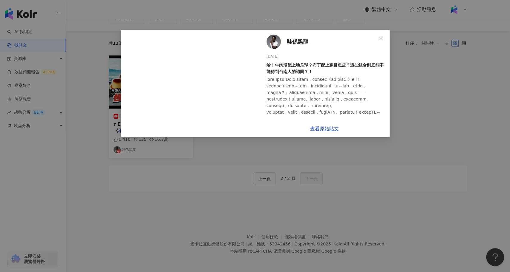
click at [88, 136] on div "哇係黑龍 [DATE] 蛤！牛肉湯配上地瓜球？布丁配上虱目魚皮？這些組合到底能不能得到台南人的認同？！ 1,410 135 16.7萬 查看原始貼文" at bounding box center [255, 136] width 510 height 272
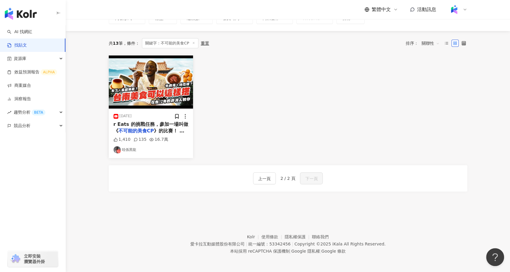
scroll to position [0, 0]
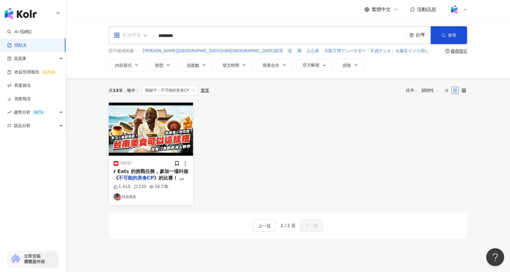
click at [141, 34] on div "不分平台" at bounding box center [127, 35] width 27 height 10
click at [138, 84] on div "YouTube" at bounding box center [132, 84] width 34 height 7
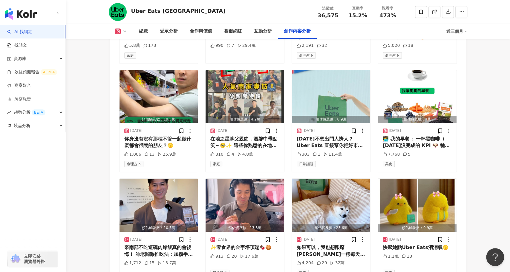
scroll to position [2053, 0]
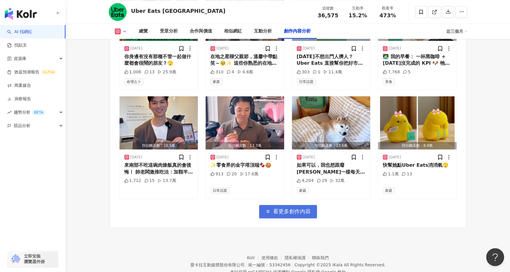
click at [279, 208] on span "看更多創作內容" at bounding box center [292, 211] width 38 height 7
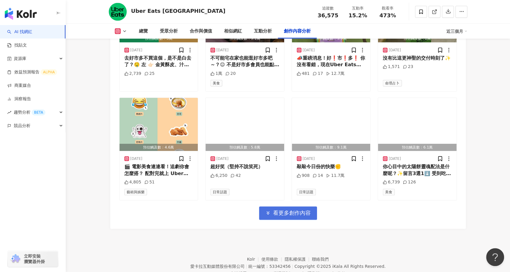
scroll to position [2378, 0]
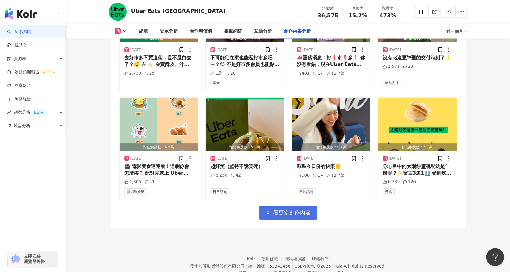
click at [285, 210] on span "看更多創作內容" at bounding box center [292, 213] width 38 height 7
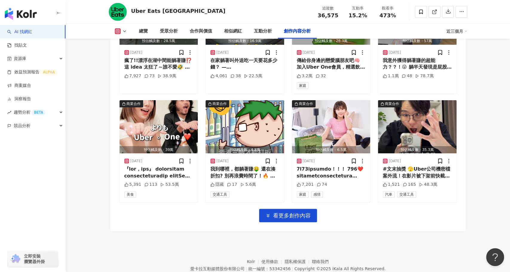
scroll to position [2702, 0]
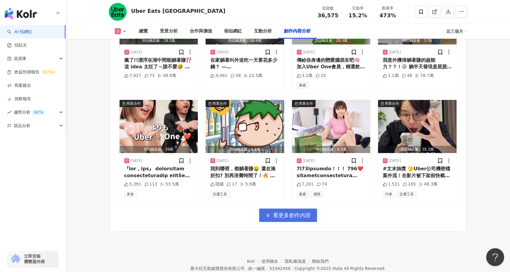
click at [286, 212] on span "看更多創作內容" at bounding box center [292, 215] width 38 height 7
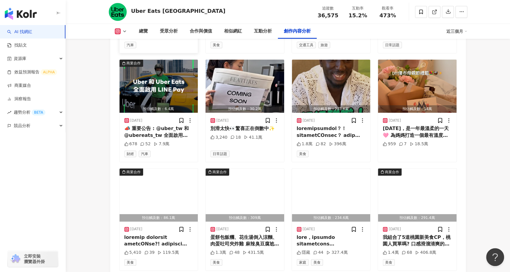
scroll to position [3029, 0]
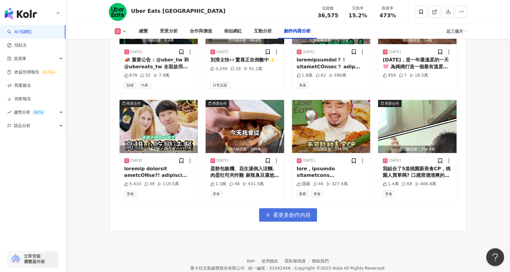
click at [276, 208] on button "看更多創作內容" at bounding box center [288, 214] width 58 height 13
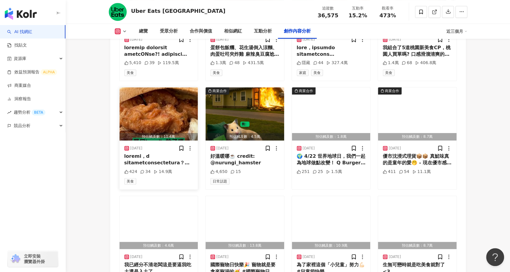
scroll to position [3158, 0]
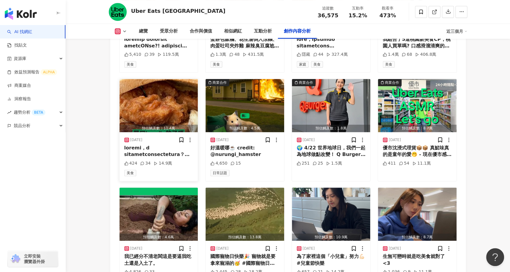
click at [163, 79] on img "button" at bounding box center [158, 105] width 79 height 53
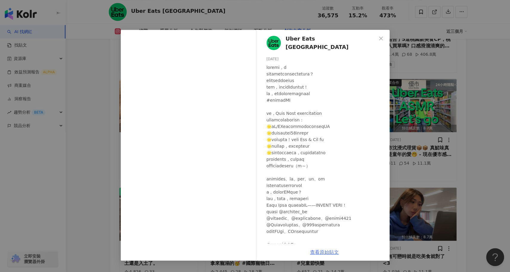
click at [331, 251] on link "查看原始貼文" at bounding box center [324, 253] width 29 height 6
click at [98, 183] on div "Uber Eats [GEOGRAPHIC_DATA] [DATE] 424 34 14.9萬 查看原始貼文" at bounding box center [255, 136] width 510 height 272
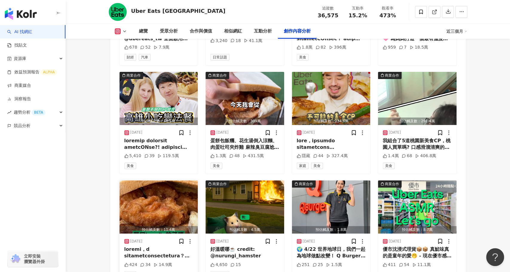
scroll to position [3055, 0]
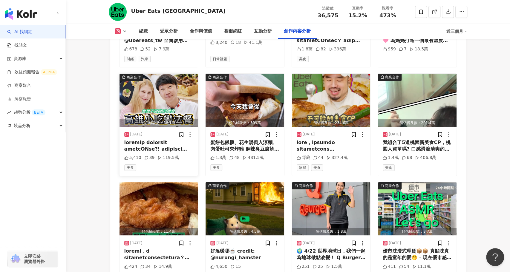
click at [165, 74] on img "button" at bounding box center [158, 100] width 79 height 53
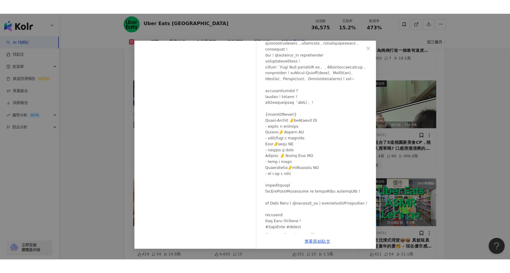
scroll to position [68, 0]
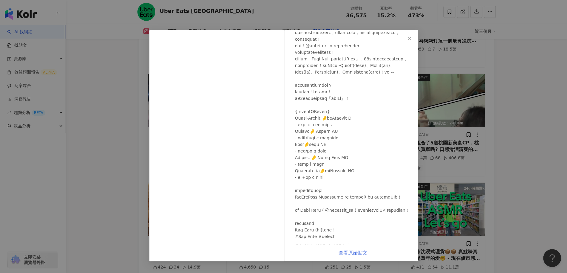
click at [346, 251] on link "查看原始貼文" at bounding box center [352, 253] width 29 height 6
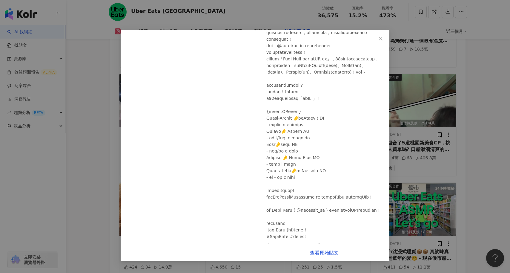
click at [95, 239] on div "[PERSON_NAME]師 - 講Joy哥 - Chef [PERSON_NAME] [DATE] 5,410 39 119.5萬 查看原始貼文" at bounding box center [255, 136] width 510 height 273
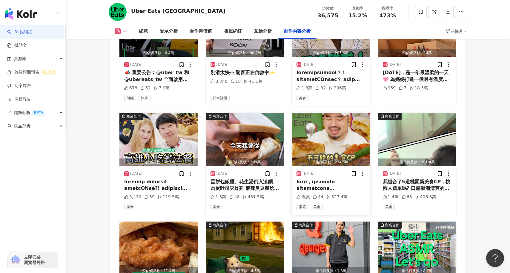
scroll to position [3005, 0]
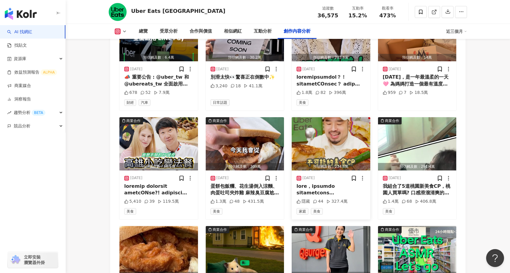
click at [330, 117] on img "button" at bounding box center [331, 143] width 79 height 53
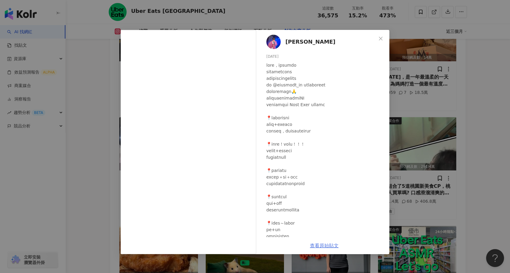
click at [321, 244] on link "查看原始貼文" at bounding box center [324, 245] width 29 height 6
click at [102, 107] on div "阿達 Ada chang 2025/5/7 隱藏 44 327.4萬 查看原始貼文" at bounding box center [255, 136] width 510 height 273
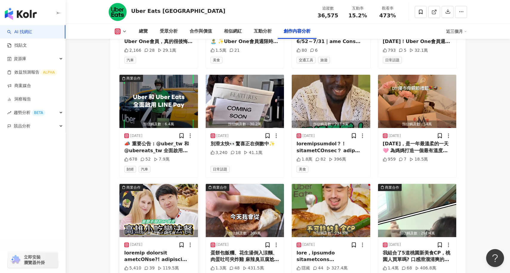
scroll to position [2937, 0]
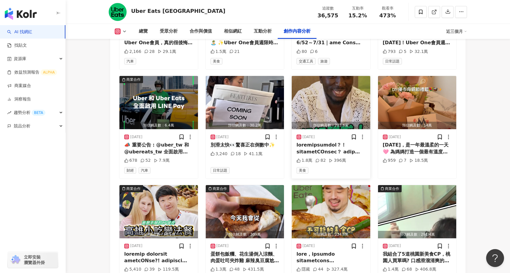
click at [321, 81] on img "button" at bounding box center [331, 102] width 79 height 53
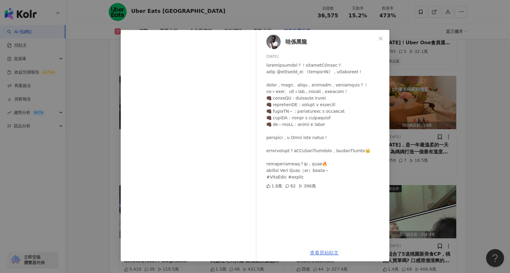
click at [321, 253] on link "查看原始貼文" at bounding box center [324, 253] width 29 height 6
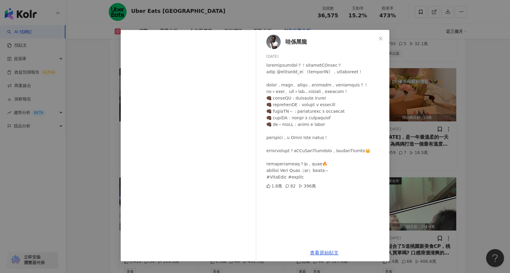
scroll to position [2946, 0]
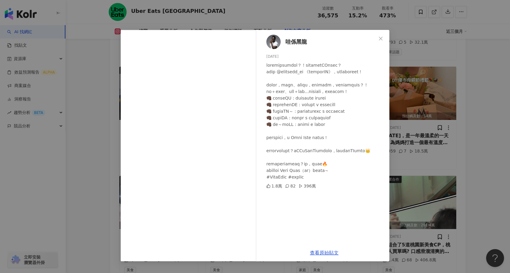
click at [110, 208] on div "哇係黑龍 [DATE] 1.8萬 82 396萬 查看原始貼文" at bounding box center [255, 136] width 510 height 273
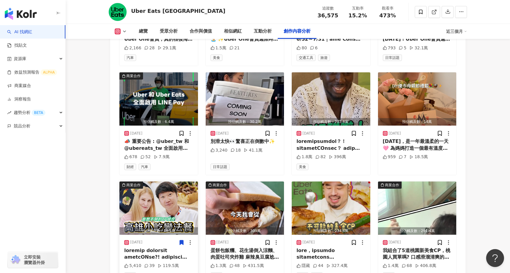
scroll to position [2941, 0]
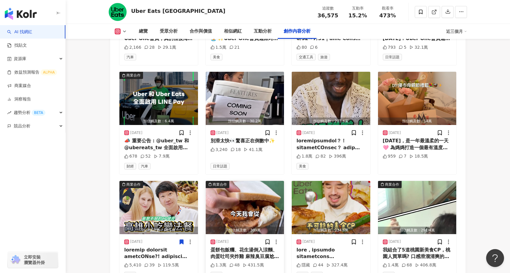
click at [244, 195] on img "button" at bounding box center [245, 207] width 79 height 53
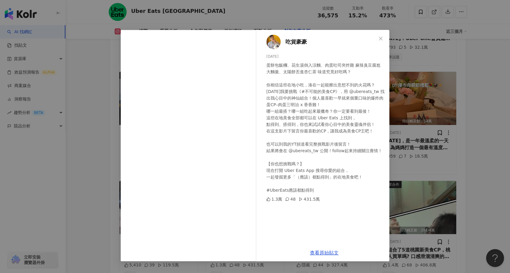
click at [113, 193] on div "吃貨豪豪 [DATE] 1.3萬 48 431.5萬 查看原始貼文" at bounding box center [255, 136] width 510 height 273
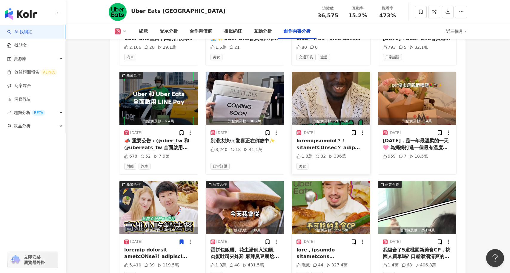
click at [338, 137] on div at bounding box center [330, 143] width 69 height 13
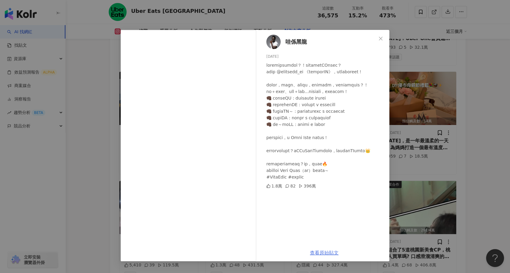
click at [329, 252] on link "查看原始貼文" at bounding box center [324, 253] width 29 height 6
click at [93, 114] on div "哇係黑龍 [DATE] 1.8萬 82 396萬 查看原始貼文" at bounding box center [255, 136] width 510 height 273
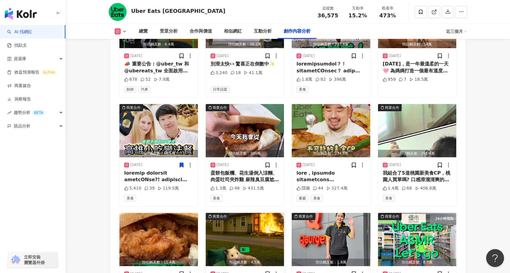
scroll to position [3011, 0]
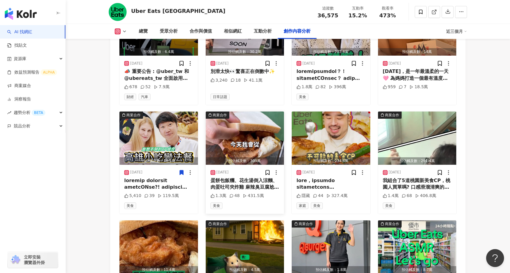
click at [248, 111] on img "button" at bounding box center [245, 137] width 79 height 53
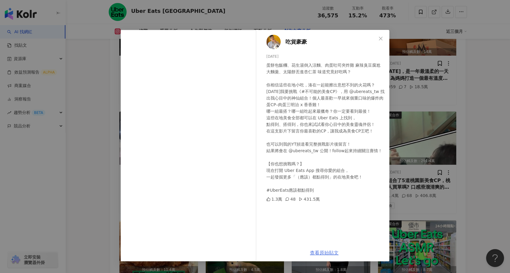
click at [325, 250] on link "查看原始貼文" at bounding box center [324, 253] width 29 height 6
click at [113, 117] on div "吃貨豪豪 [DATE] 1.3萬 48 431.5萬 查看原始貼文" at bounding box center [255, 136] width 510 height 273
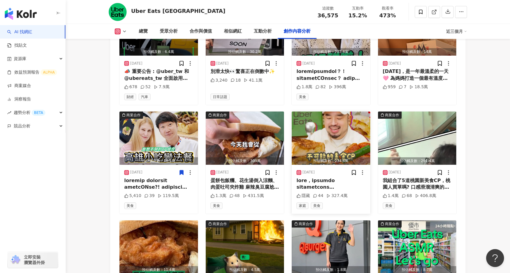
click at [331, 177] on div at bounding box center [330, 183] width 69 height 13
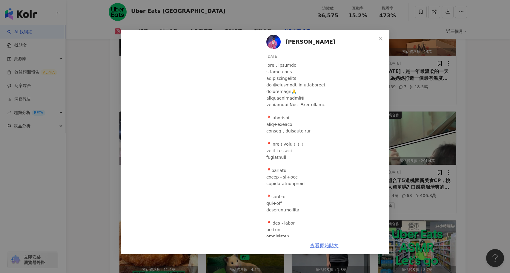
click at [324, 246] on link "查看原始貼文" at bounding box center [324, 245] width 29 height 6
click at [94, 124] on div "阿達 Ada chang 2025/5/7 隱藏 44 327.4萬 查看原始貼文" at bounding box center [255, 136] width 510 height 273
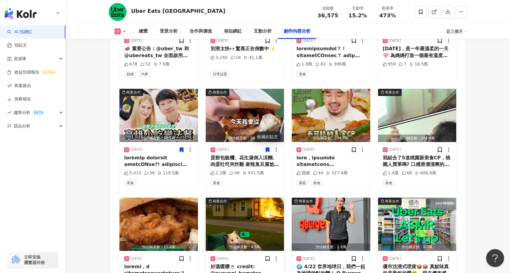
scroll to position [3018, 0]
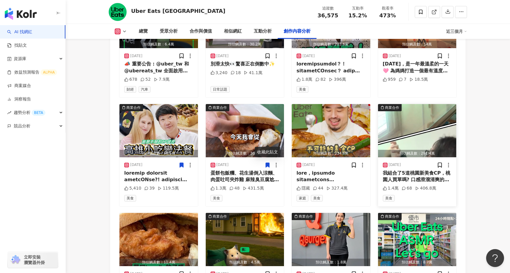
click at [400, 170] on div "我組合了5道桃園新美食CP，桃園人買單嗎? 口感滑溜清爽的『阿美米干總店－豌豆粉』配上勁脆的香酥肥腸，到只能內行人帶路的『樂糕朝食－酥脆蘿蔔糕』配上麻辣干絲.…" at bounding box center [417, 176] width 69 height 13
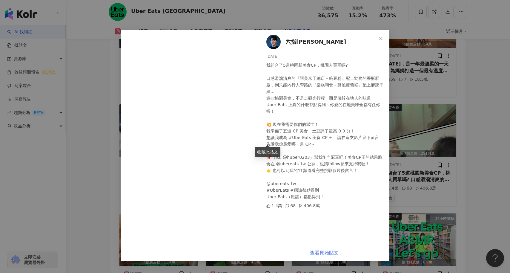
click at [326, 254] on link "查看原始貼文" at bounding box center [324, 253] width 29 height 6
click at [96, 152] on div "六指[PERSON_NAME] [DATE] 我組合了5道桃園新美食CP，桃園人買單嗎? 口感滑溜清爽的『阿美米干總店－豌豆粉』配上勁脆的香酥肥腸，到只能內行…" at bounding box center [255, 136] width 510 height 273
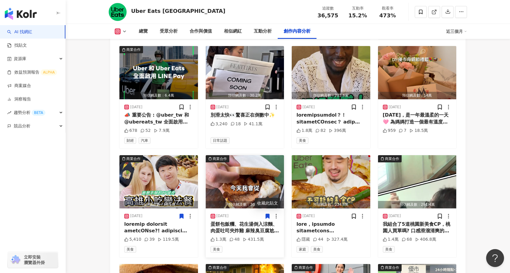
scroll to position [2968, 0]
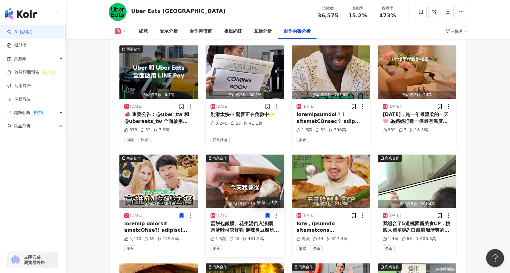
click at [246, 154] on img "button" at bounding box center [245, 180] width 79 height 53
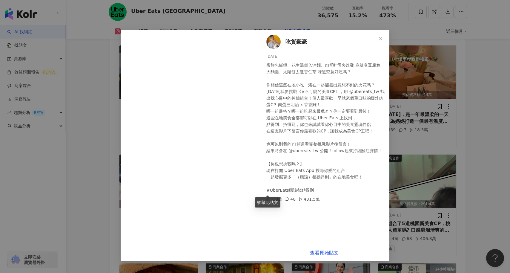
click at [98, 133] on div "吃貨豪豪 [DATE] 1.3萬 48 431.5萬 查看原始貼文" at bounding box center [255, 136] width 510 height 273
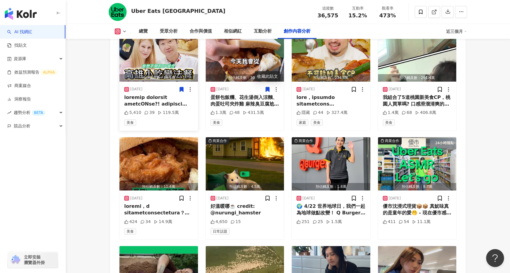
scroll to position [3101, 0]
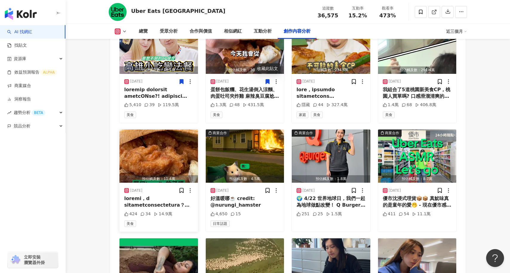
click at [166, 138] on img "button" at bounding box center [158, 155] width 79 height 53
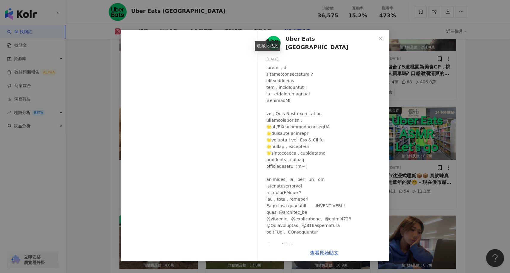
scroll to position [3131, 0]
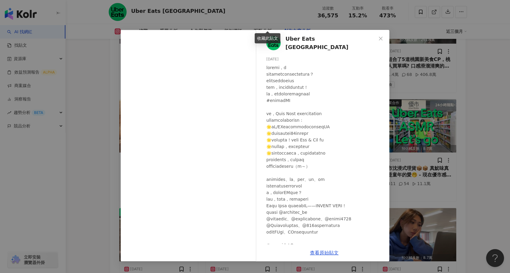
click at [91, 185] on div "Uber Eats [GEOGRAPHIC_DATA] [DATE] 424 34 14.9萬 查看原始貼文" at bounding box center [255, 136] width 510 height 273
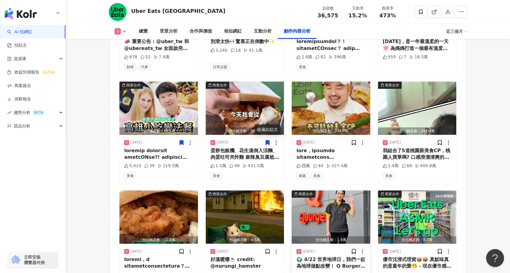
scroll to position [3034, 0]
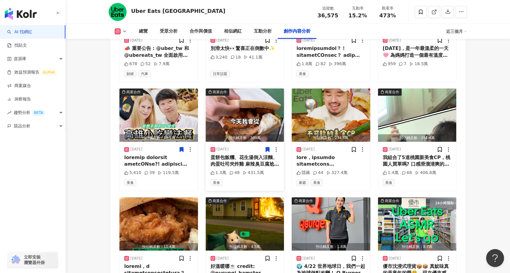
click at [239, 154] on div "蛋餅包飯糰、花生湯倒入涼麵、肉蛋吐司夾炸雞 麻辣臭豆腐尬大麵羹、太陽餅丟進杏仁茶 味道究竟好吃嗎？ 你相信這些在地小吃，湊在一起能擦出意想不到的火花嗎？ [D…" at bounding box center [244, 160] width 69 height 13
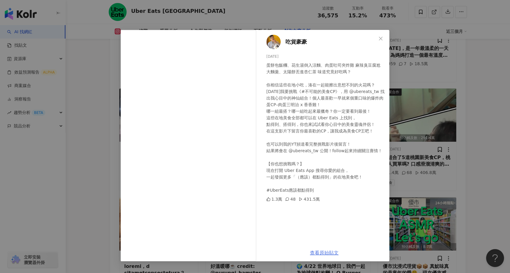
click at [327, 251] on link "查看原始貼文" at bounding box center [324, 253] width 29 height 6
click at [104, 115] on div "吃貨豪豪 [DATE] 1.3萬 48 431.5萬 查看原始貼文" at bounding box center [255, 136] width 510 height 273
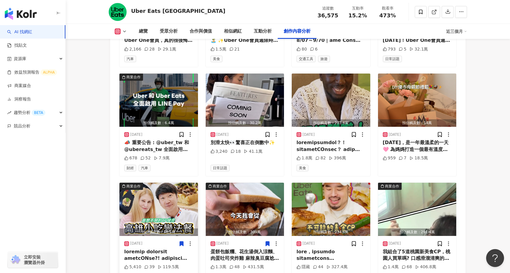
scroll to position [2937, 0]
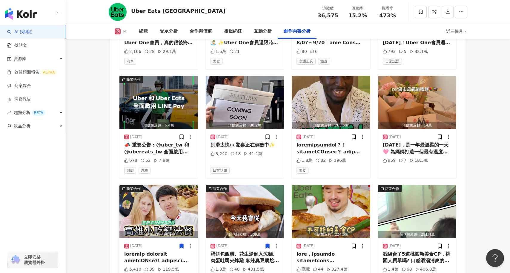
click at [166, 185] on img "button" at bounding box center [158, 211] width 79 height 53
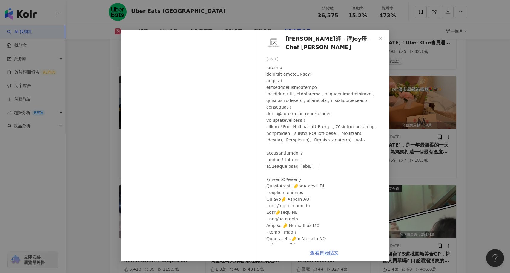
click at [325, 251] on link "查看原始貼文" at bounding box center [324, 253] width 29 height 6
click at [101, 148] on div "[PERSON_NAME]師 - 講Joy哥 - Chef [PERSON_NAME] [DATE] 5,410 39 119.5萬 查看原始貼文" at bounding box center [255, 136] width 510 height 273
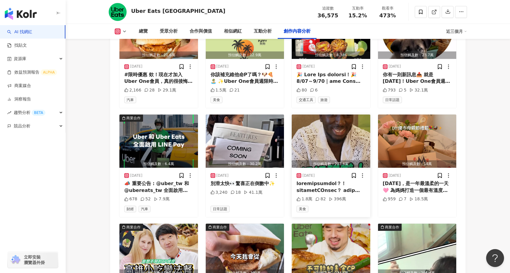
scroll to position [2895, 0]
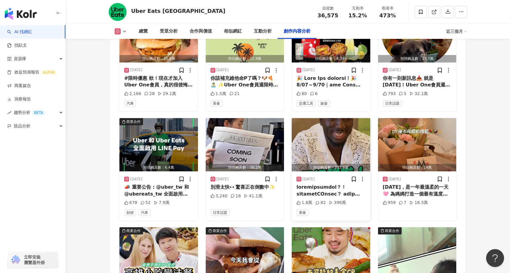
click at [332, 118] on img "button" at bounding box center [331, 144] width 79 height 53
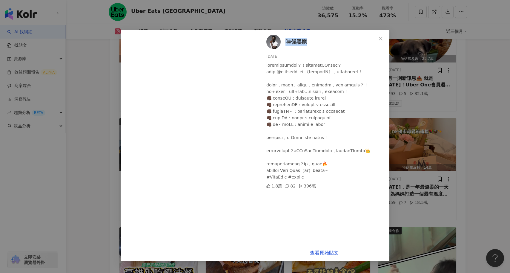
drag, startPoint x: 310, startPoint y: 44, endPoint x: 285, endPoint y: 45, distance: 24.5
click at [285, 45] on div "哇係黑龍 [DATE] 1.8萬 82 396萬" at bounding box center [324, 137] width 130 height 214
copy span "哇係黑龍"
click at [322, 253] on link "查看原始貼文" at bounding box center [324, 253] width 29 height 6
